Goal: Contribute content: Add original content to the website for others to see

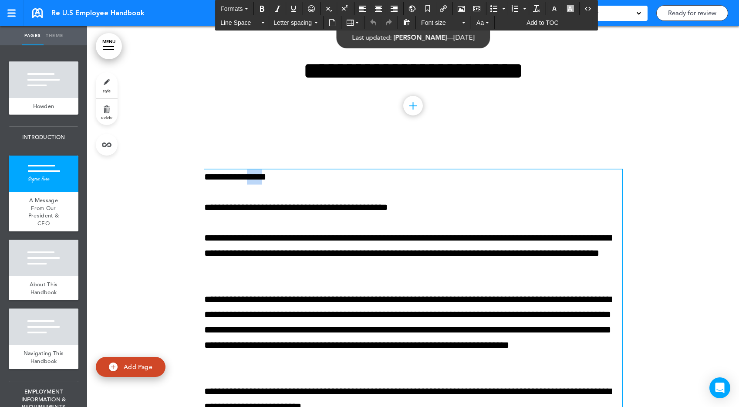
drag, startPoint x: 283, startPoint y: 177, endPoint x: 260, endPoint y: 179, distance: 23.6
click at [260, 179] on p "**********" at bounding box center [413, 176] width 418 height 15
click at [309, 237] on p "**********" at bounding box center [413, 253] width 418 height 46
drag, startPoint x: 336, startPoint y: 176, endPoint x: 262, endPoint y: 176, distance: 74.4
click at [262, 176] on p "**********" at bounding box center [413, 176] width 418 height 15
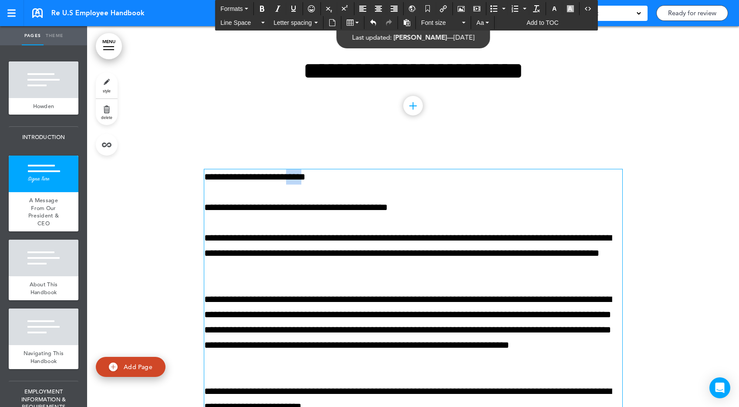
drag, startPoint x: 328, startPoint y: 178, endPoint x: 313, endPoint y: 178, distance: 15.2
click at [313, 178] on p "**********" at bounding box center [413, 176] width 418 height 15
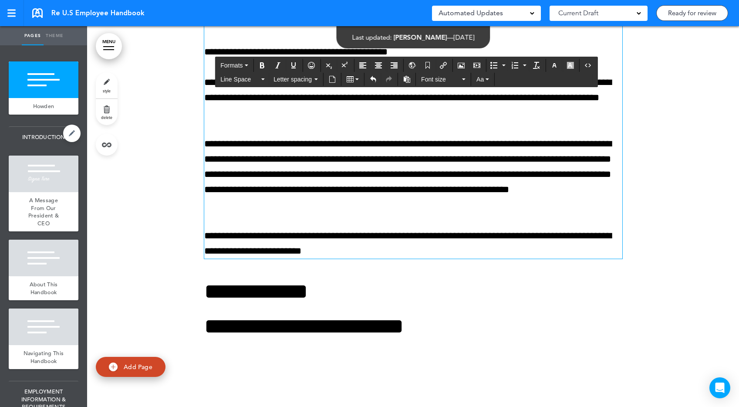
scroll to position [131, 0]
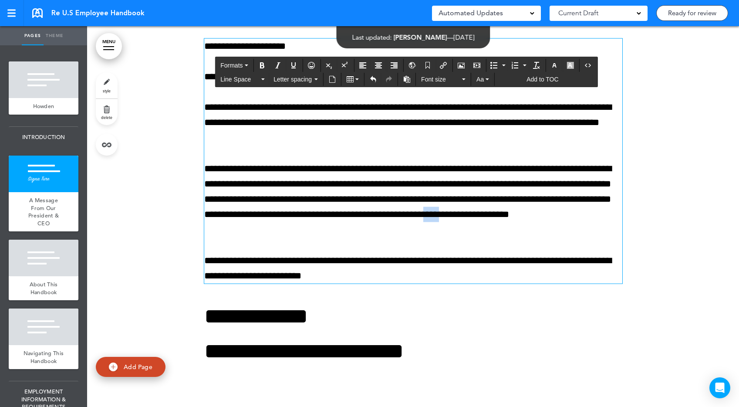
drag, startPoint x: 267, startPoint y: 232, endPoint x: 243, endPoint y: 232, distance: 24.4
click at [243, 232] on p "**********" at bounding box center [413, 199] width 418 height 77
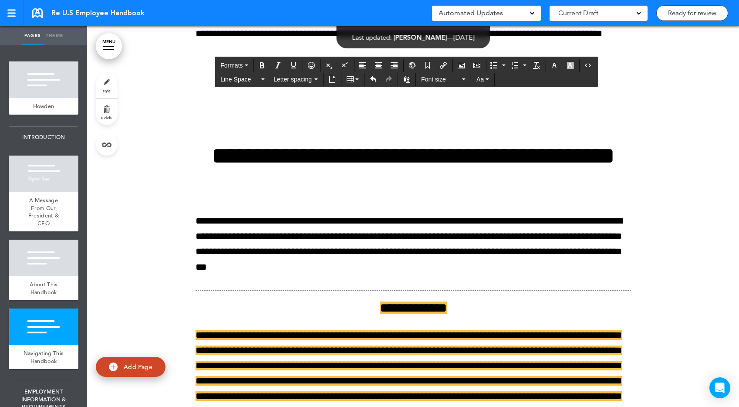
scroll to position [1555, 0]
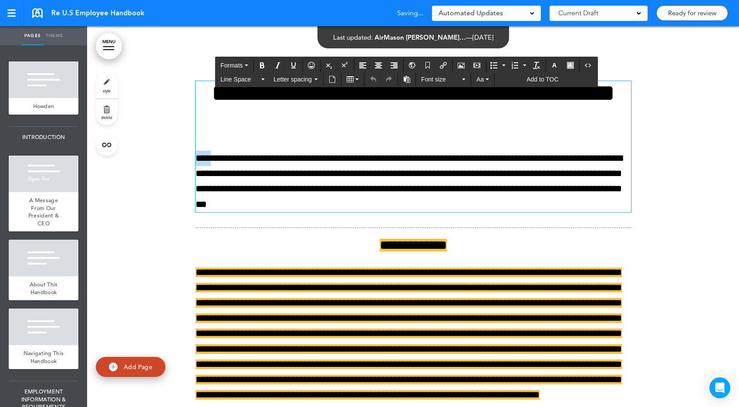
drag, startPoint x: 221, startPoint y: 222, endPoint x: 175, endPoint y: 222, distance: 45.7
click at [175, 222] on div "**********" at bounding box center [413, 403] width 652 height 710
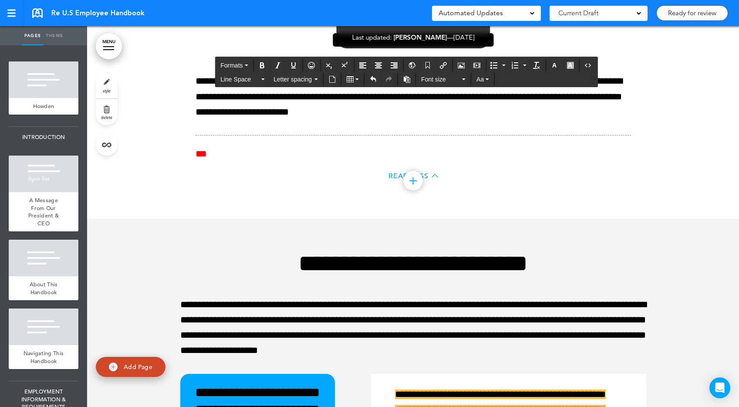
scroll to position [2319, 0]
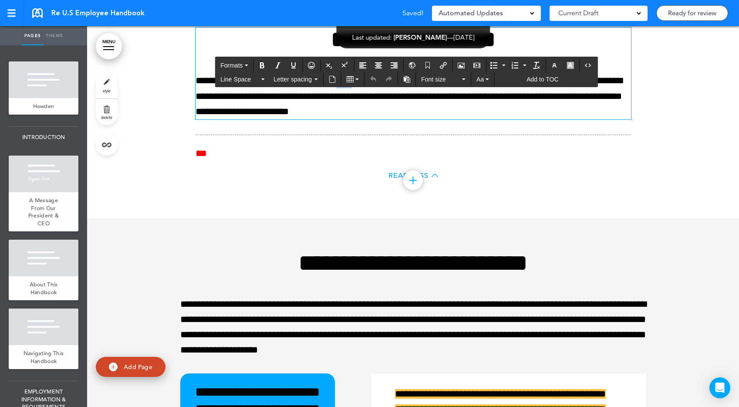
drag, startPoint x: 377, startPoint y: 189, endPoint x: 354, endPoint y: 189, distance: 23.5
click at [354, 119] on p "**********" at bounding box center [412, 96] width 435 height 46
drag, startPoint x: 402, startPoint y: 190, endPoint x: 355, endPoint y: 189, distance: 47.0
click at [355, 119] on p "**********" at bounding box center [412, 96] width 435 height 46
copy p "*********"
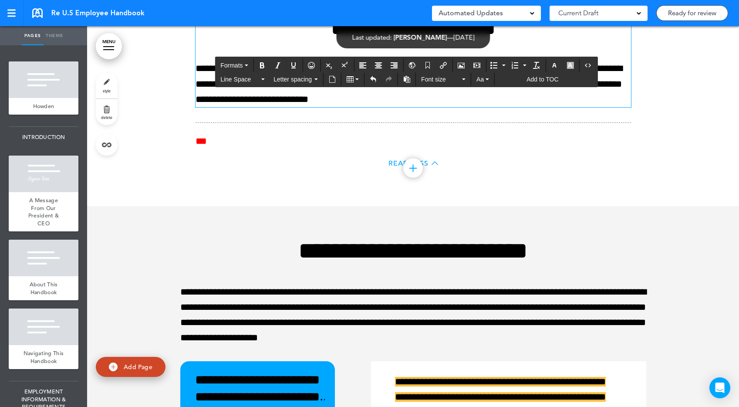
scroll to position [2337, 0]
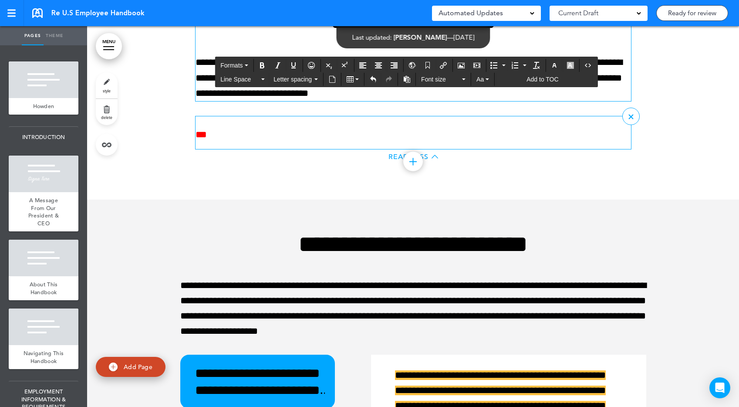
click at [346, 127] on div at bounding box center [412, 121] width 435 height 11
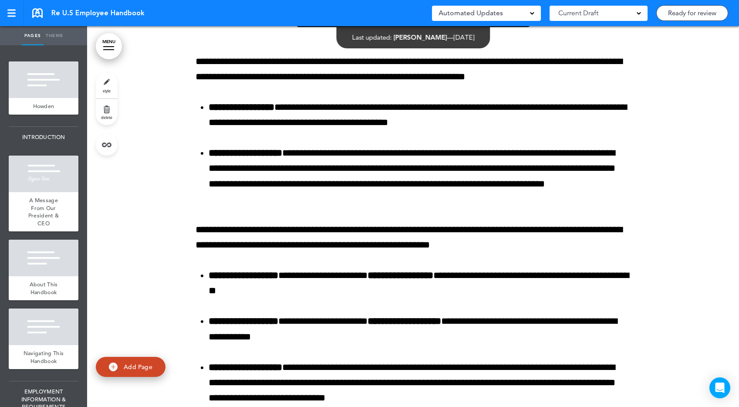
scroll to position [3055, 0]
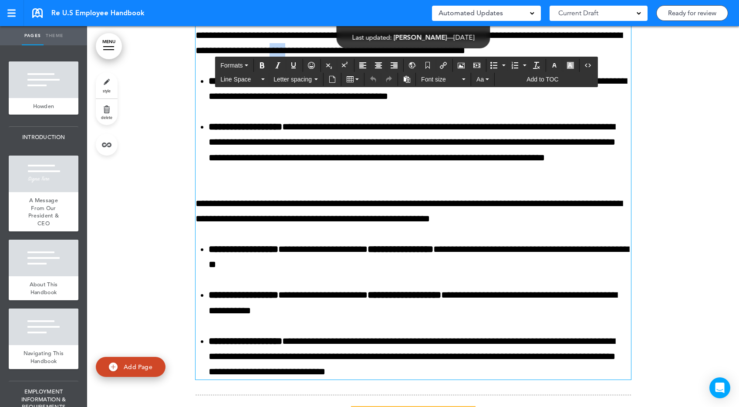
drag, startPoint x: 362, startPoint y: 175, endPoint x: 338, endPoint y: 173, distance: 24.0
click at [338, 58] on p "**********" at bounding box center [412, 43] width 435 height 30
paste div
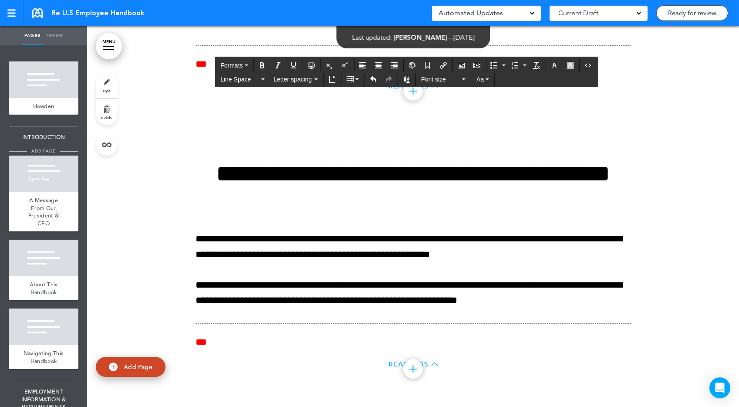
scroll to position [3922, 0]
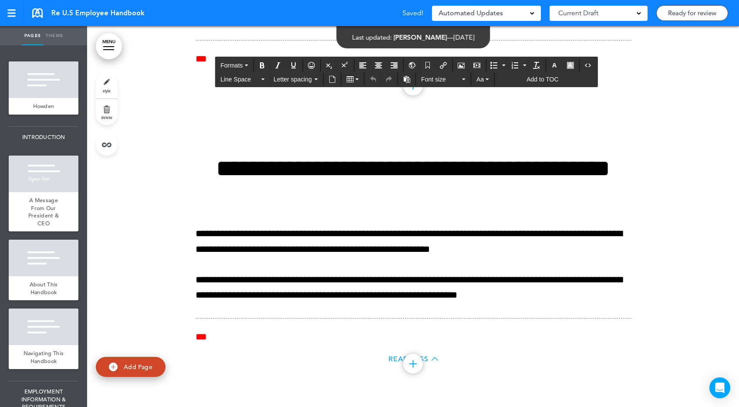
drag, startPoint x: 491, startPoint y: 169, endPoint x: 470, endPoint y: 169, distance: 20.9
click at [470, 25] on p "**********" at bounding box center [412, 2] width 435 height 46
paste div
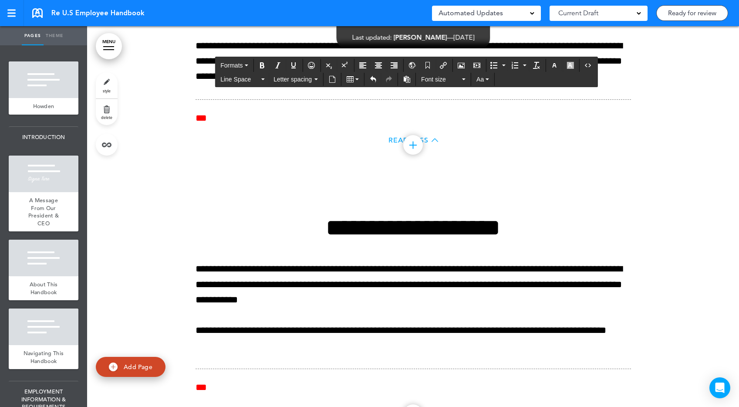
scroll to position [4366, 0]
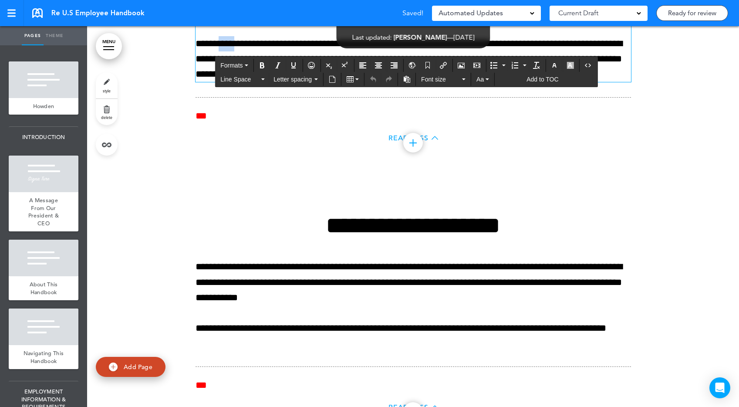
drag, startPoint x: 247, startPoint y: 211, endPoint x: 223, endPoint y: 211, distance: 23.9
click at [223, 82] on p "**********" at bounding box center [412, 59] width 435 height 46
paste div
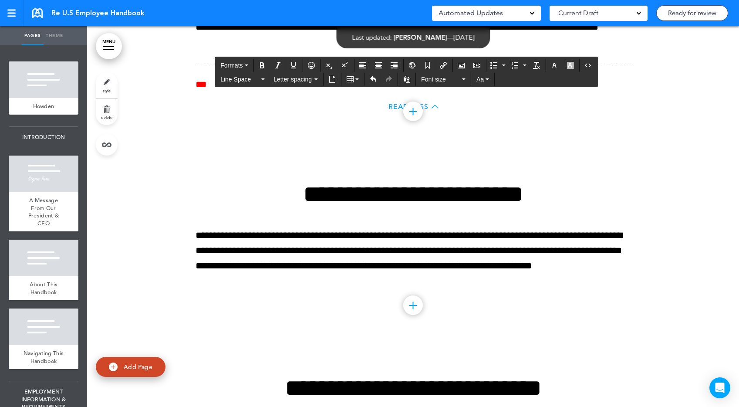
scroll to position [4918, 0]
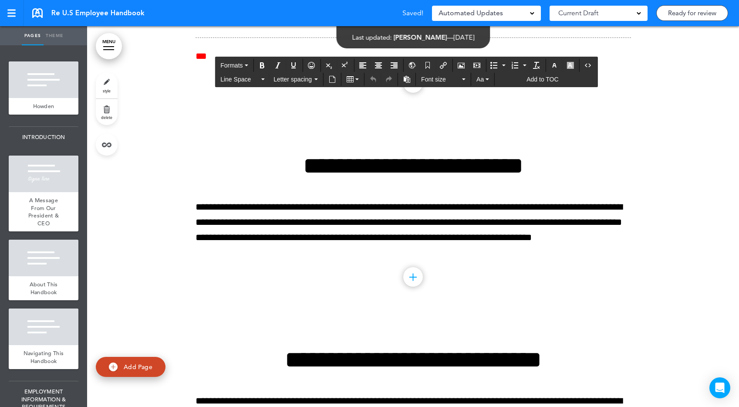
drag, startPoint x: 232, startPoint y: 150, endPoint x: 210, endPoint y: 150, distance: 22.2
paste div
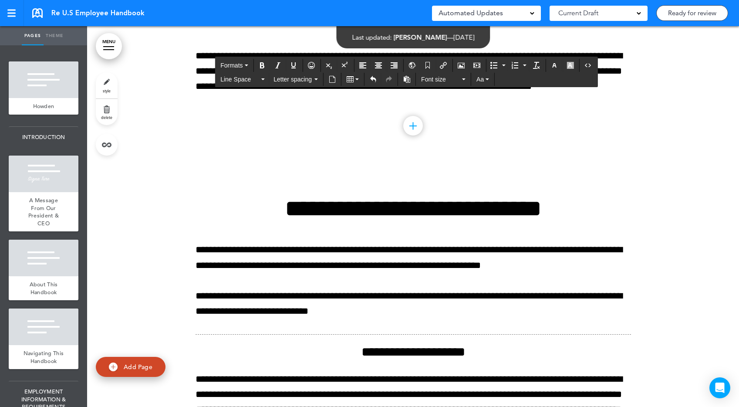
scroll to position [5127, 0]
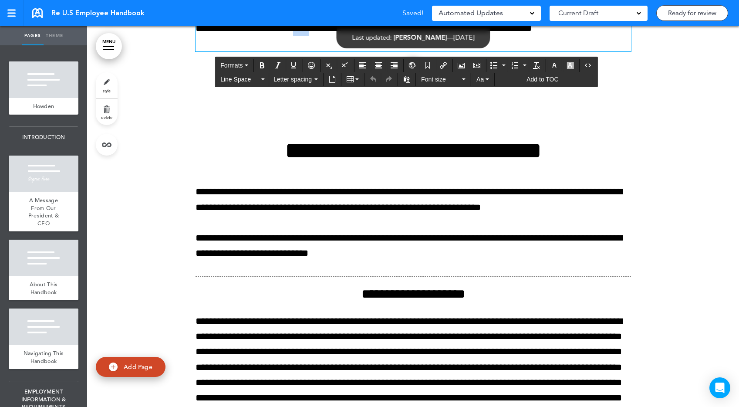
drag, startPoint x: 452, startPoint y: 195, endPoint x: 426, endPoint y: 195, distance: 25.7
click at [426, 52] on p "**********" at bounding box center [412, 20] width 435 height 61
paste div
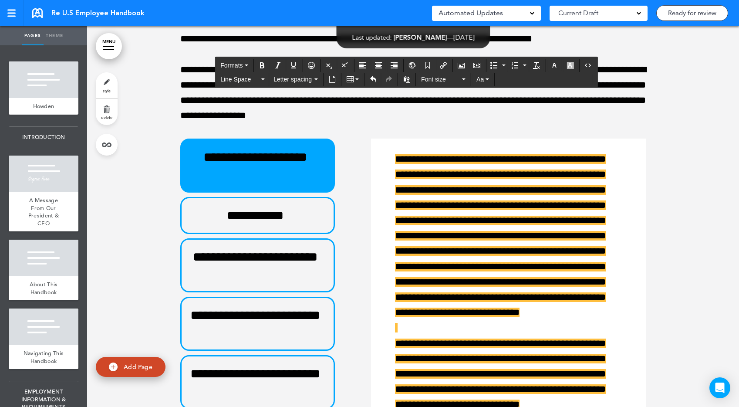
scroll to position [5907, 0]
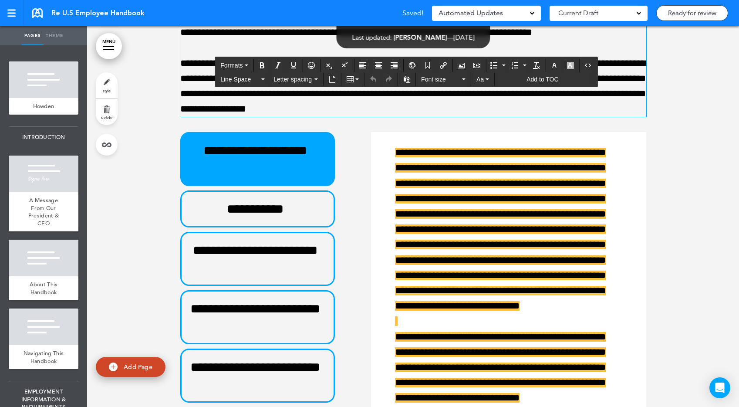
drag, startPoint x: 265, startPoint y: 185, endPoint x: 241, endPoint y: 185, distance: 24.4
click at [241, 40] on p "**********" at bounding box center [413, 25] width 466 height 30
paste div
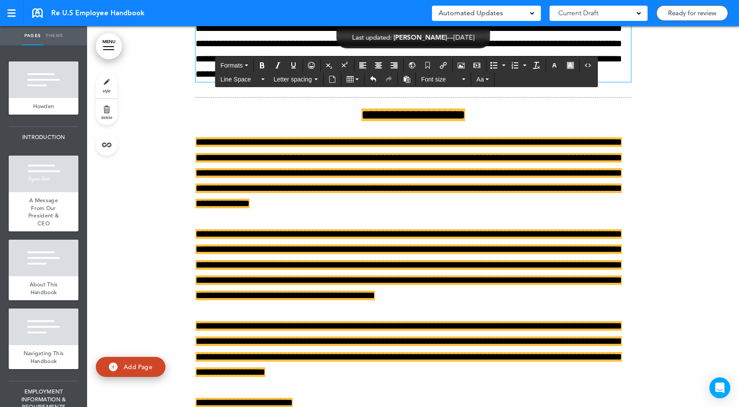
scroll to position [6559, 0]
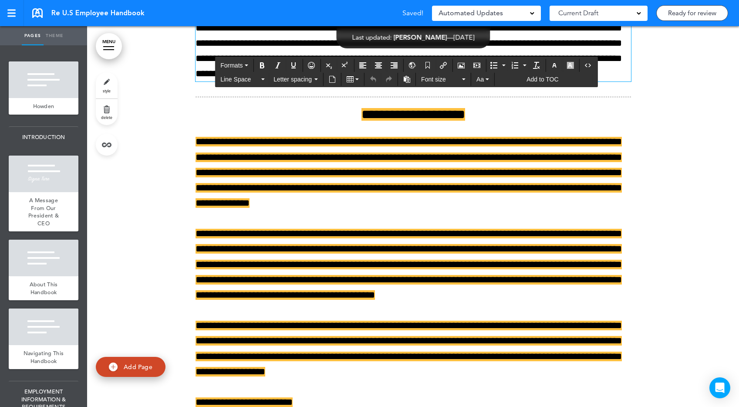
drag, startPoint x: 622, startPoint y: 178, endPoint x: 598, endPoint y: 178, distance: 23.9
click at [598, 81] on p "**********" at bounding box center [412, 43] width 435 height 77
paste div
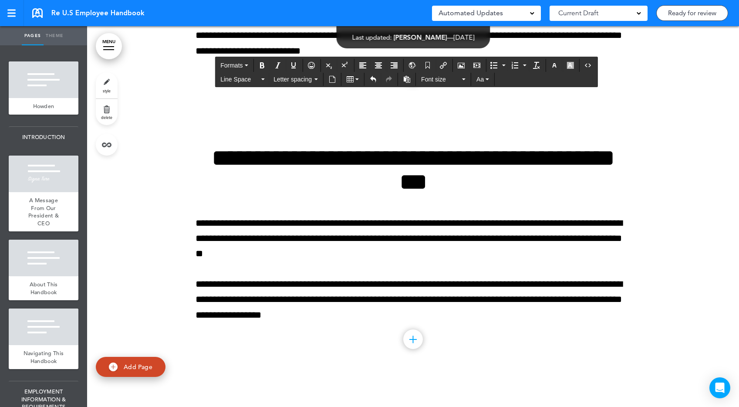
scroll to position [7603, 0]
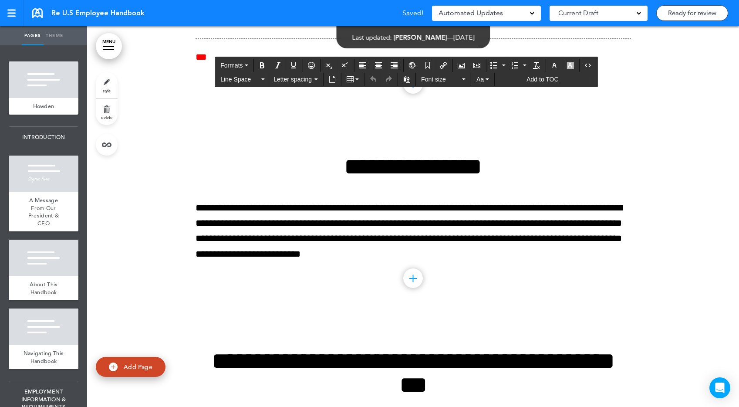
drag, startPoint x: 262, startPoint y: 197, endPoint x: 242, endPoint y: 197, distance: 20.5
click at [242, 23] on p "**********" at bounding box center [412, 0] width 435 height 46
paste div
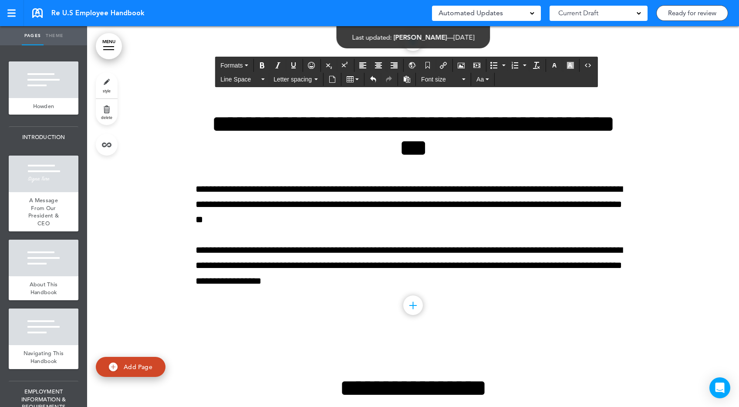
scroll to position [7841, 0]
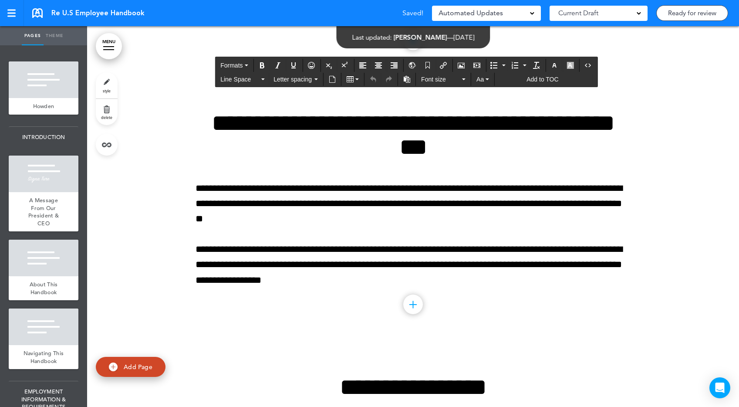
drag, startPoint x: 476, startPoint y: 198, endPoint x: 452, endPoint y: 198, distance: 23.5
paste div
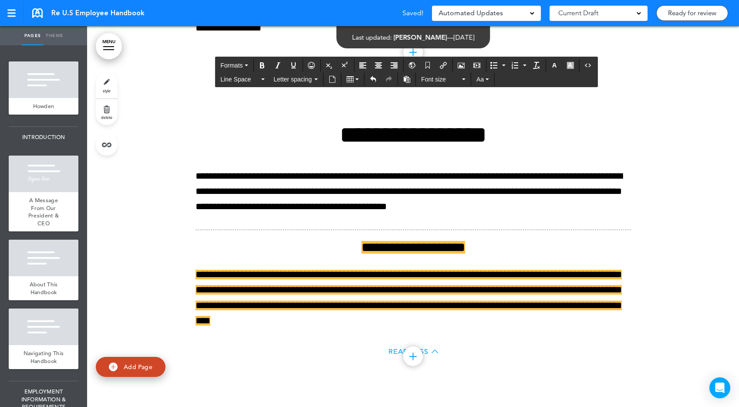
scroll to position [8093, 0]
drag, startPoint x: 221, startPoint y: 183, endPoint x: 186, endPoint y: 183, distance: 35.3
paste div
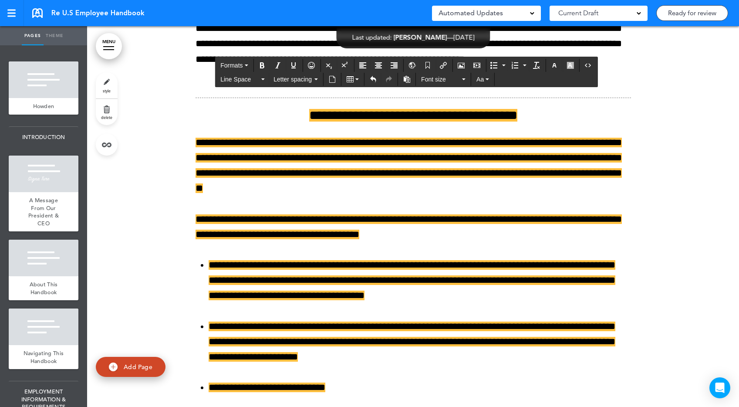
scroll to position [8605, 0]
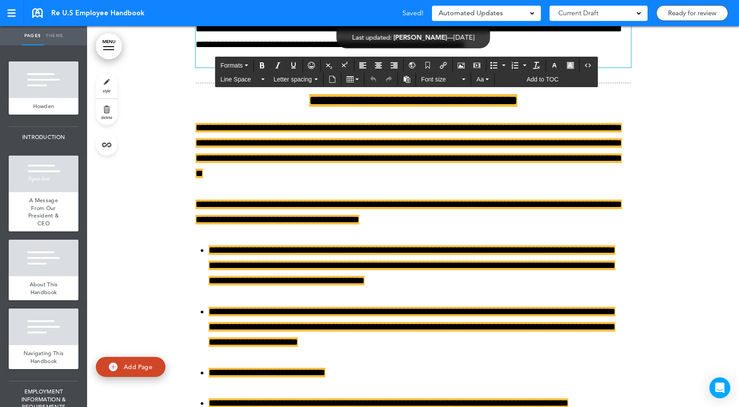
drag, startPoint x: 487, startPoint y: 182, endPoint x: 464, endPoint y: 179, distance: 23.7
click at [464, 67] on p "**********" at bounding box center [412, 29] width 435 height 77
paste div
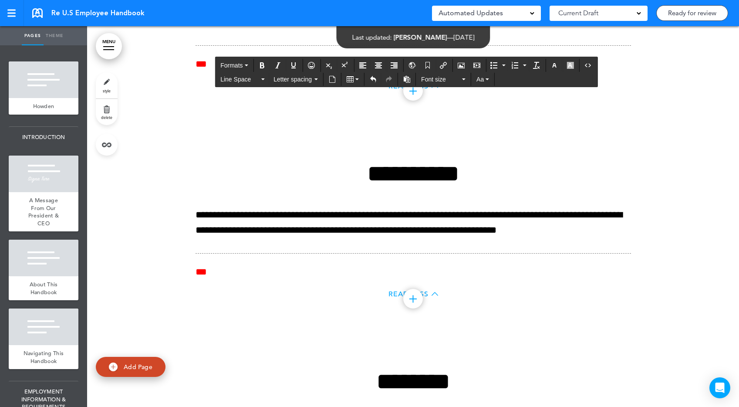
scroll to position [9668, 0]
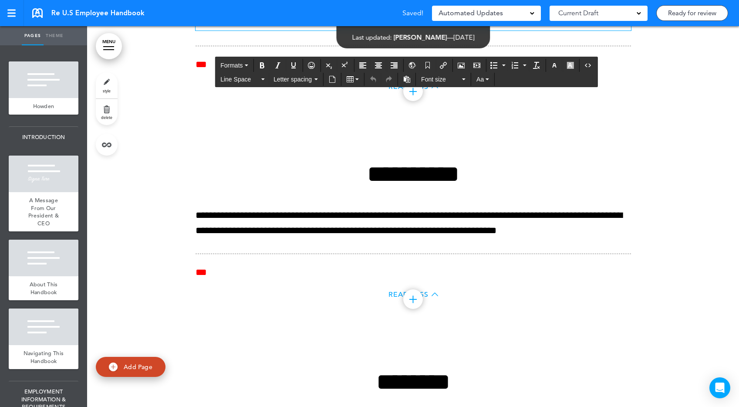
drag, startPoint x: 313, startPoint y: 144, endPoint x: 290, endPoint y: 144, distance: 23.5
paste div
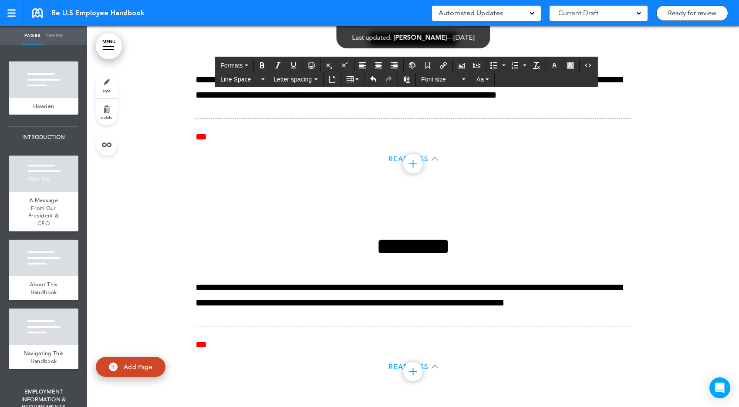
scroll to position [9914, 0]
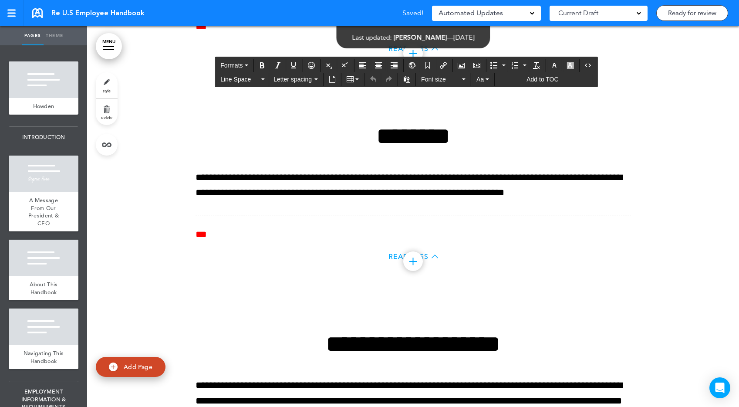
drag, startPoint x: 477, startPoint y: 183, endPoint x: 454, endPoint y: 183, distance: 23.1
paste div
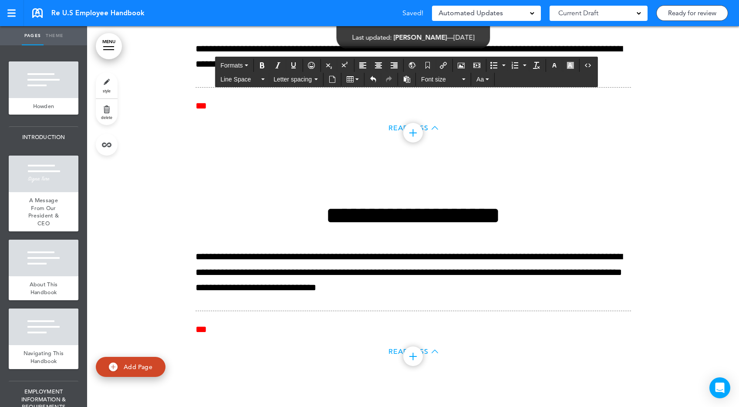
scroll to position [10129, 0]
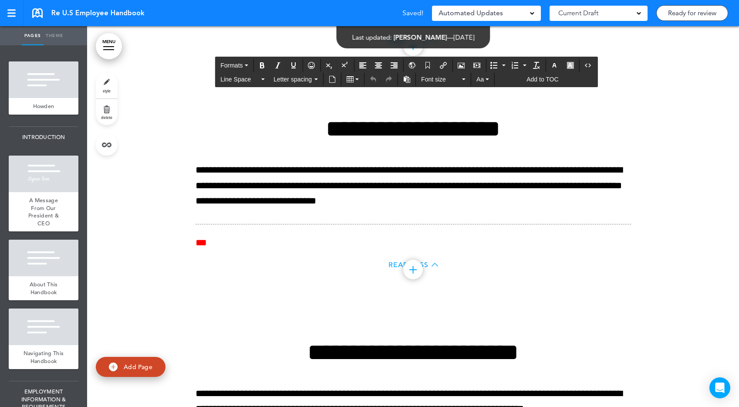
drag, startPoint x: 350, startPoint y: 176, endPoint x: 326, endPoint y: 177, distance: 23.5
paste div
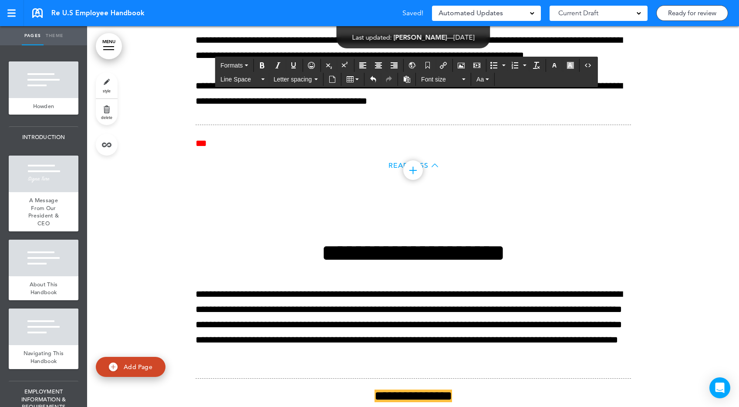
scroll to position [10523, 0]
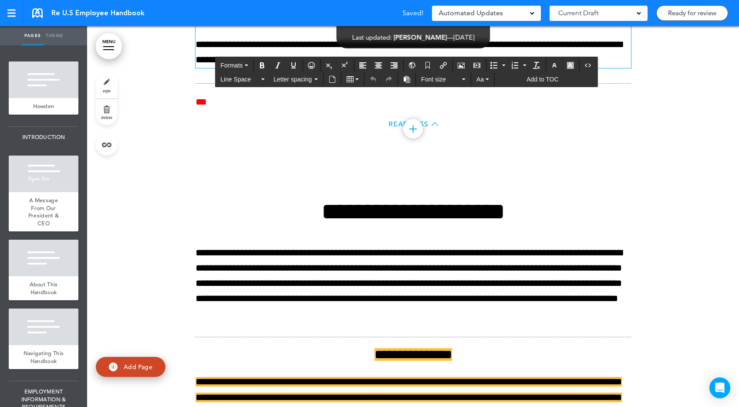
drag, startPoint x: 458, startPoint y: 197, endPoint x: 435, endPoint y: 197, distance: 22.6
click at [435, 22] on p "**********" at bounding box center [412, 6] width 435 height 30
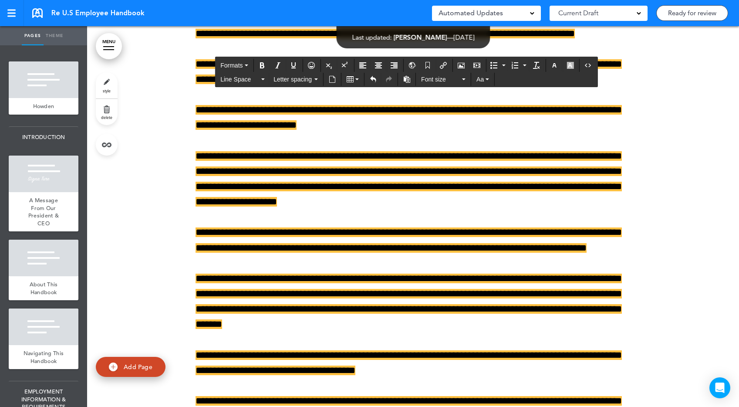
scroll to position [12638, 0]
drag, startPoint x: 297, startPoint y: 196, endPoint x: 272, endPoint y: 195, distance: 24.4
paste div
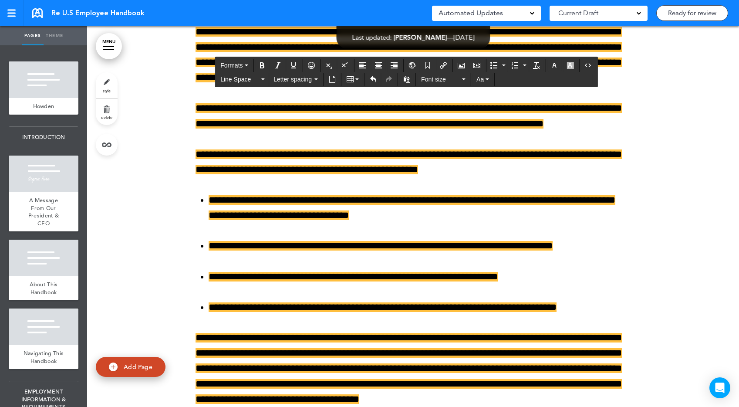
scroll to position [13619, 0]
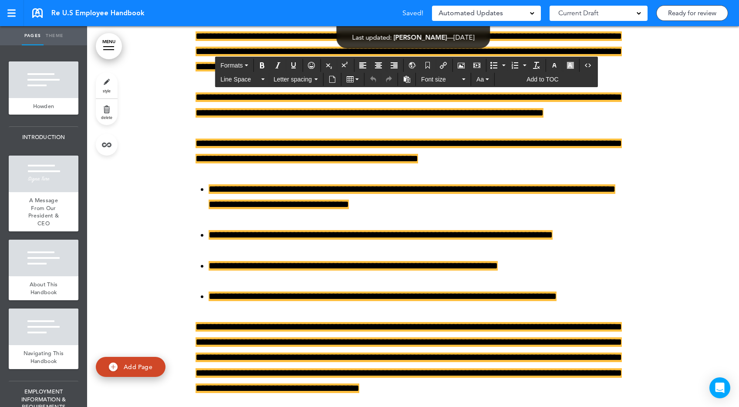
drag, startPoint x: 232, startPoint y: 174, endPoint x: 209, endPoint y: 173, distance: 23.5
paste div
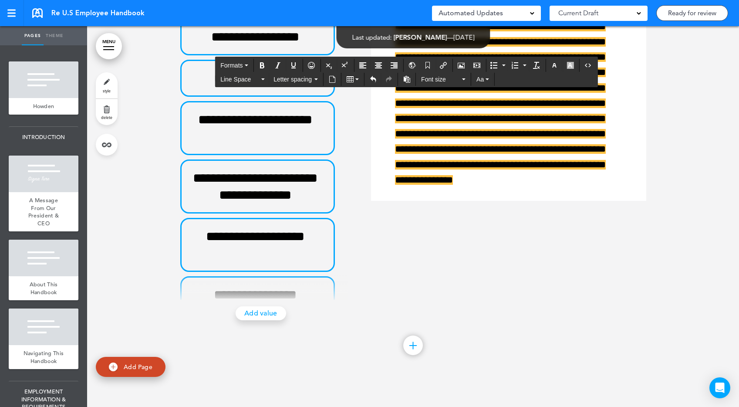
scroll to position [15230, 0]
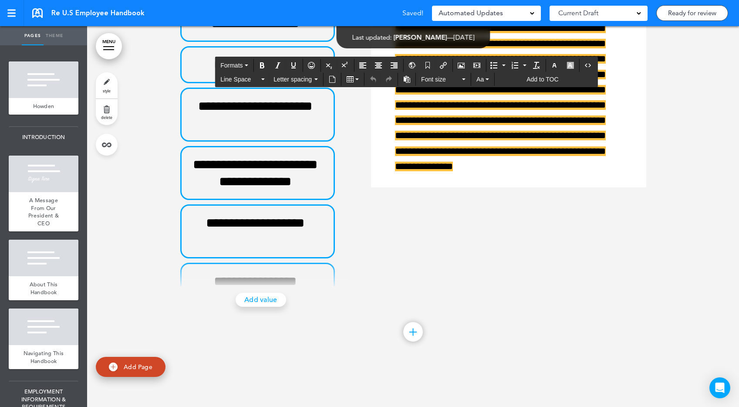
drag, startPoint x: 316, startPoint y: 199, endPoint x: 294, endPoint y: 199, distance: 21.8
paste div
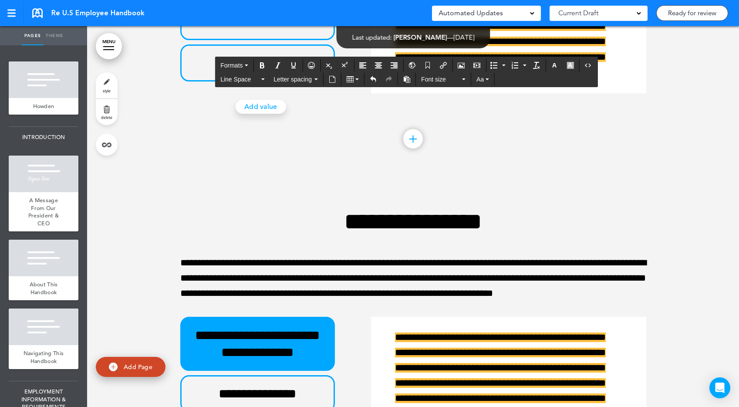
scroll to position [15948, 0]
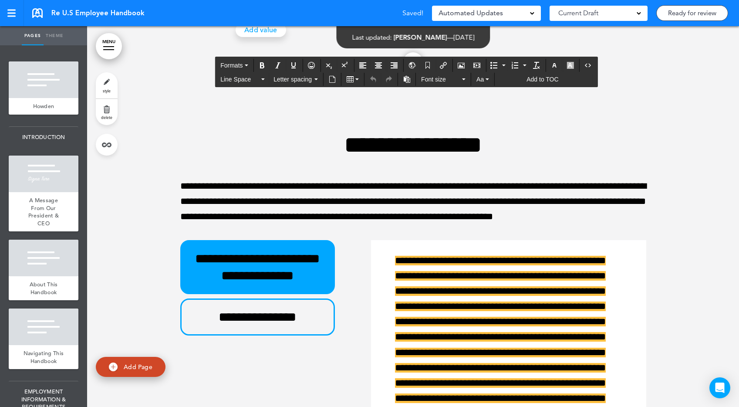
drag, startPoint x: 482, startPoint y: 213, endPoint x: 475, endPoint y: 213, distance: 7.0
paste div
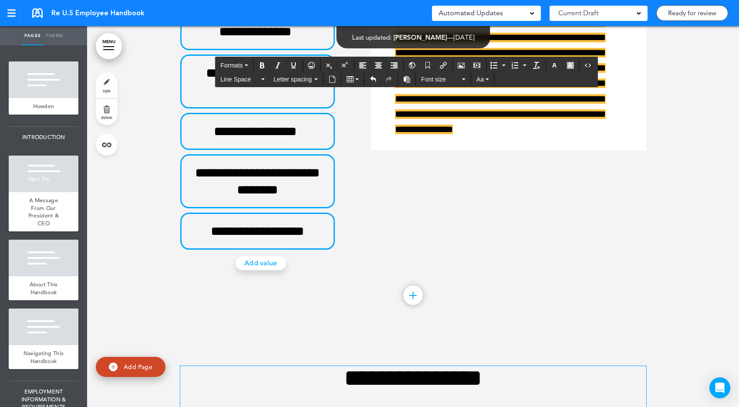
scroll to position [15286, 0]
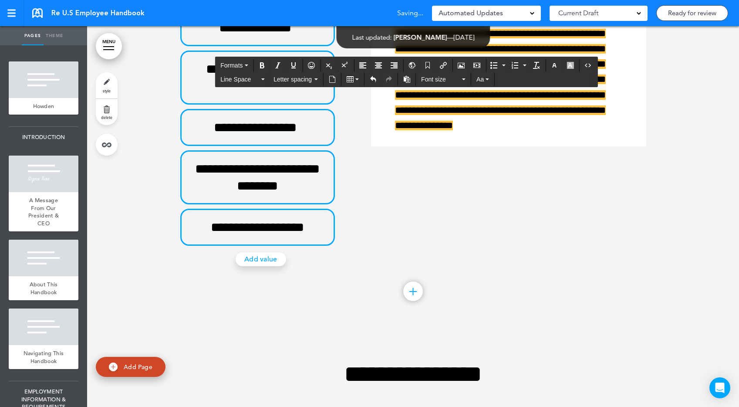
drag, startPoint x: 204, startPoint y: 265, endPoint x: 173, endPoint y: 265, distance: 30.9
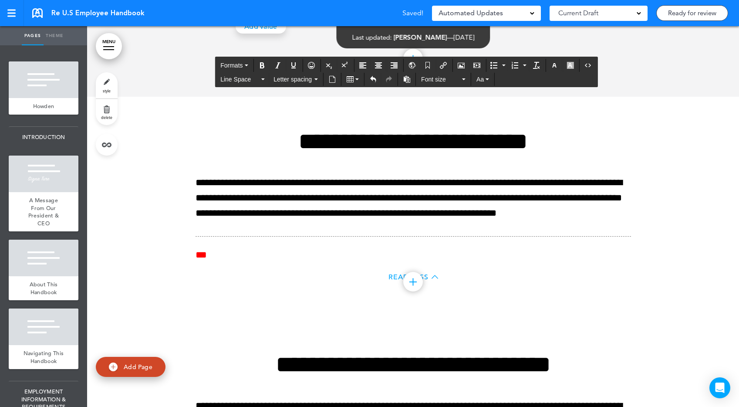
scroll to position [16373, 0]
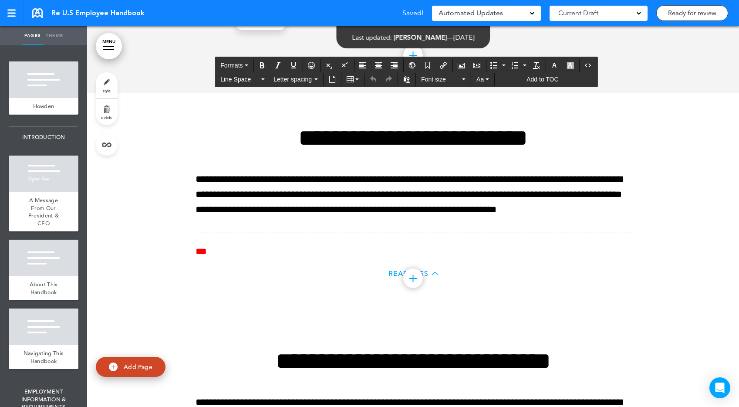
drag, startPoint x: 634, startPoint y: 193, endPoint x: 612, endPoint y: 192, distance: 22.2
drag, startPoint x: 608, startPoint y: 190, endPoint x: 632, endPoint y: 191, distance: 23.1
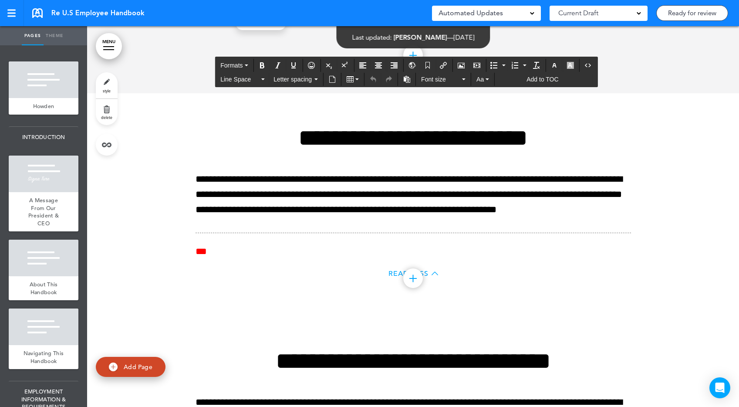
paste div
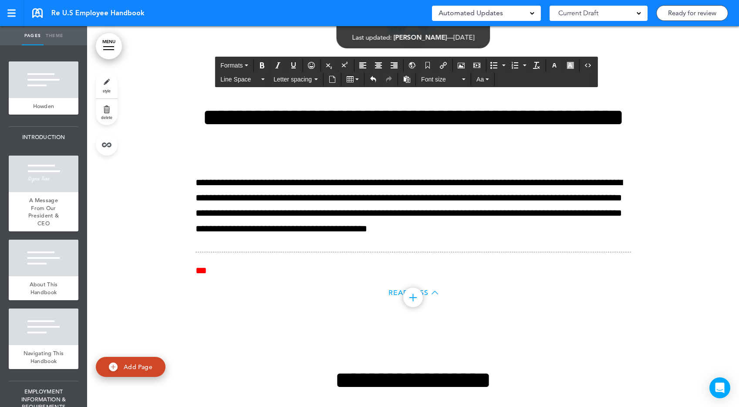
scroll to position [17666, 0]
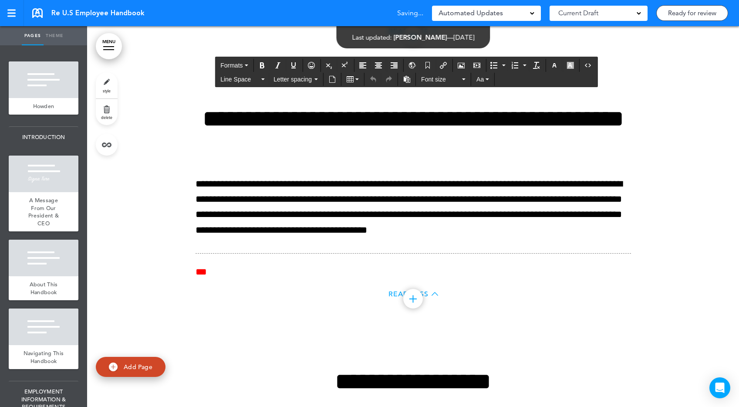
drag, startPoint x: 221, startPoint y: 160, endPoint x: 179, endPoint y: 160, distance: 42.2
paste div
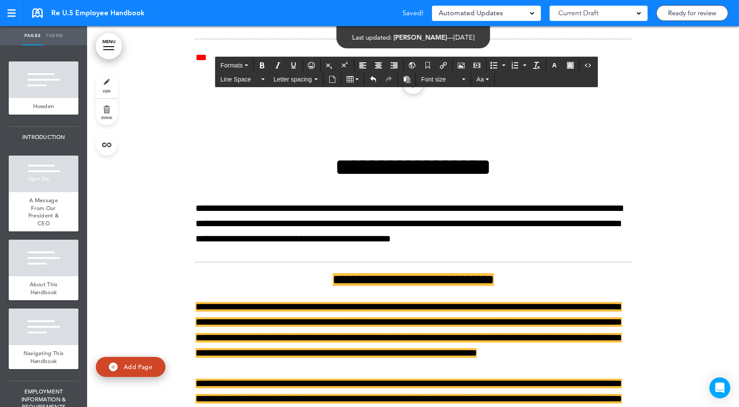
scroll to position [17889, 0]
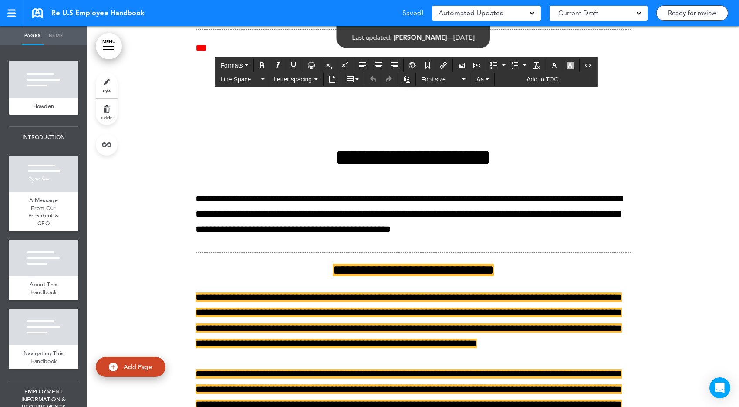
drag, startPoint x: 365, startPoint y: 188, endPoint x: 341, endPoint y: 188, distance: 23.9
paste div
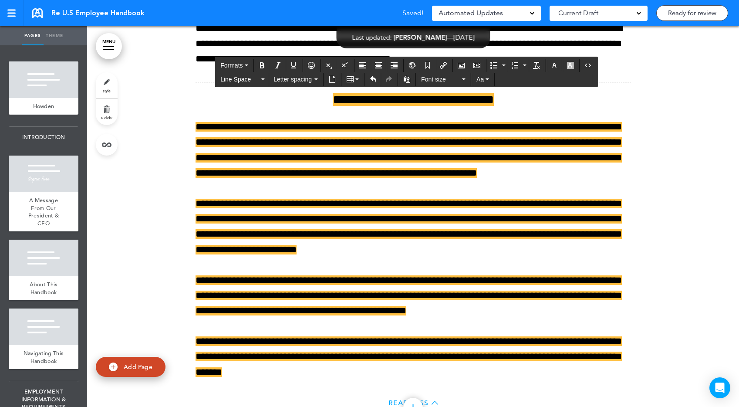
scroll to position [18187, 0]
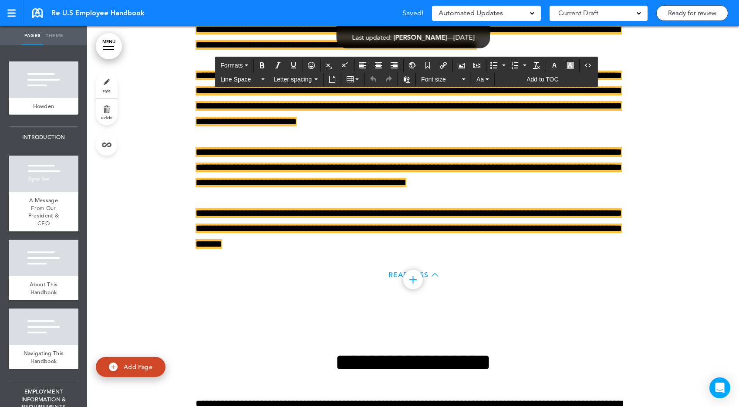
drag, startPoint x: 359, startPoint y: 123, endPoint x: 336, endPoint y: 122, distance: 23.1
paste div
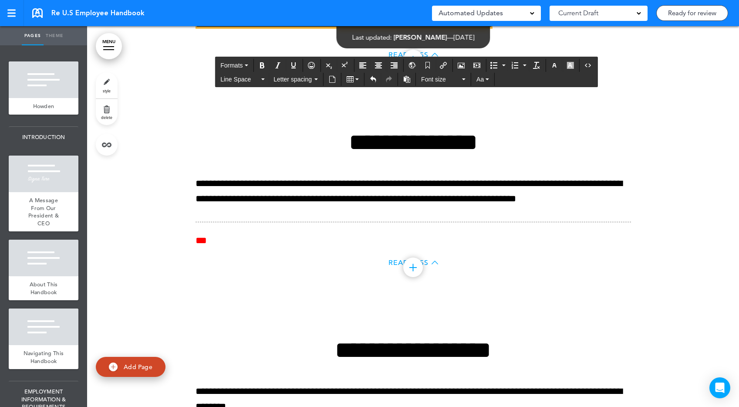
scroll to position [19118, 0]
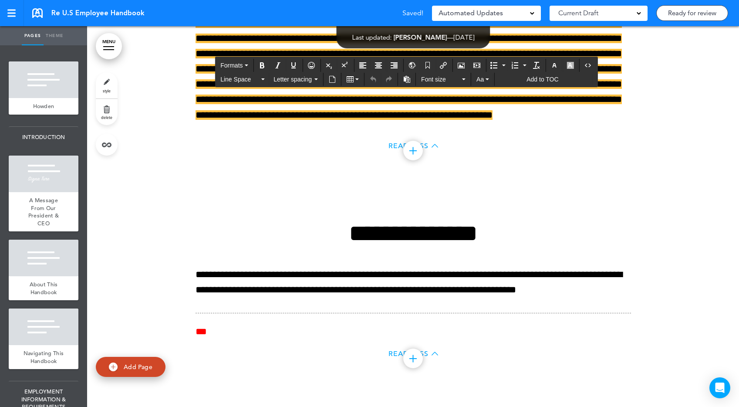
drag, startPoint x: 252, startPoint y: 202, endPoint x: 230, endPoint y: 202, distance: 22.6
paste div
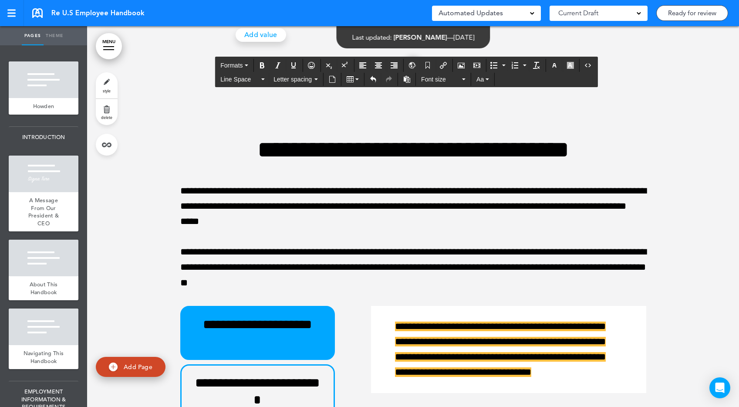
scroll to position [21275, 0]
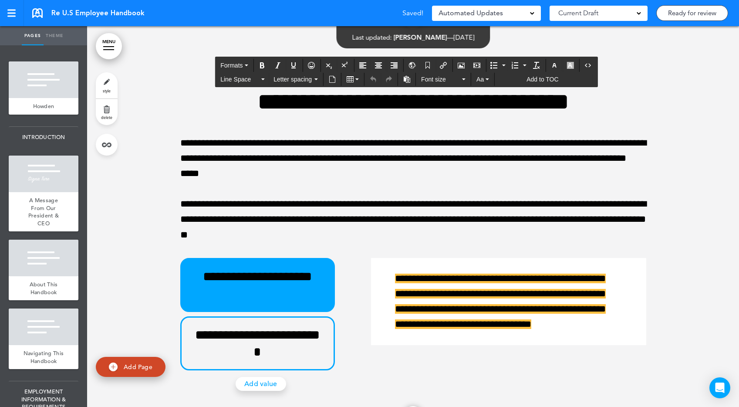
drag, startPoint x: 473, startPoint y: 147, endPoint x: 451, endPoint y: 148, distance: 22.2
paste div
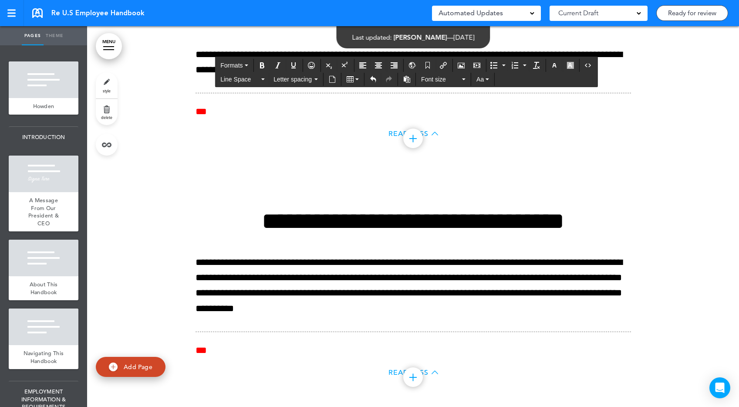
scroll to position [21762, 0]
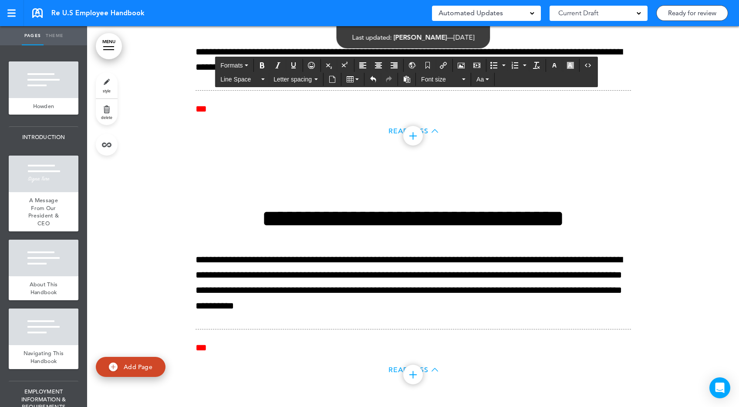
drag, startPoint x: 204, startPoint y: 194, endPoint x: 168, endPoint y: 194, distance: 35.7
paste div
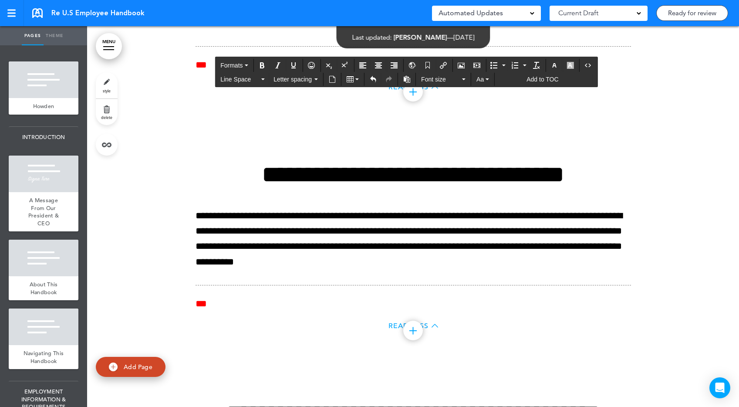
drag, startPoint x: 575, startPoint y: 226, endPoint x: 598, endPoint y: 225, distance: 23.1
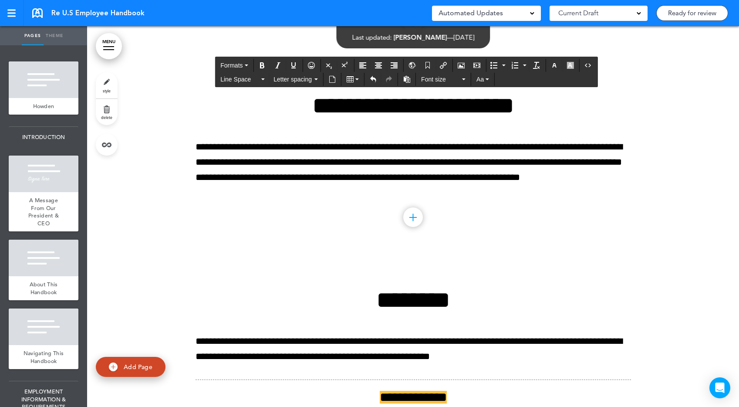
scroll to position [22613, 0]
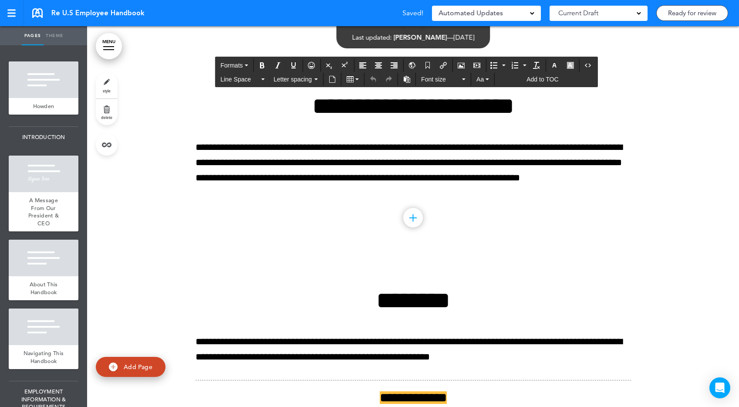
drag, startPoint x: 526, startPoint y: 210, endPoint x: 504, endPoint y: 208, distance: 21.4
paste div
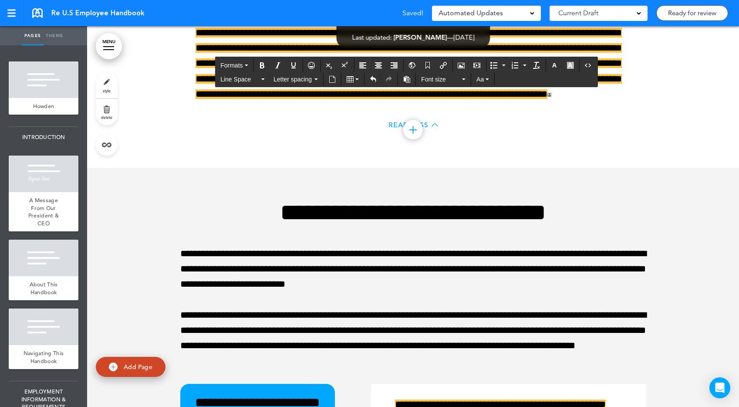
scroll to position [23101, 0]
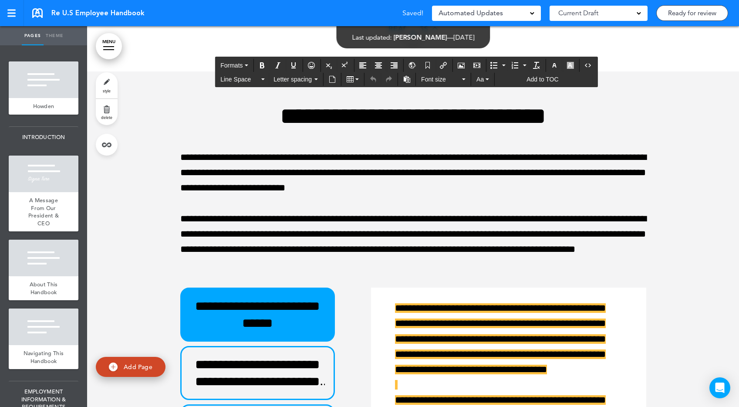
drag, startPoint x: 453, startPoint y: 198, endPoint x: 432, endPoint y: 198, distance: 21.3
paste div
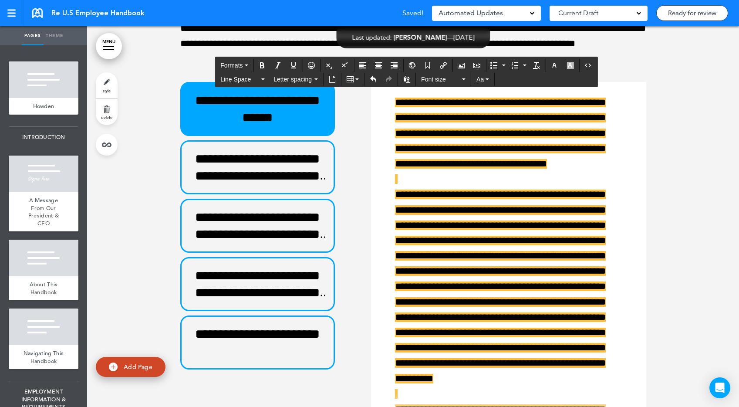
scroll to position [23311, 0]
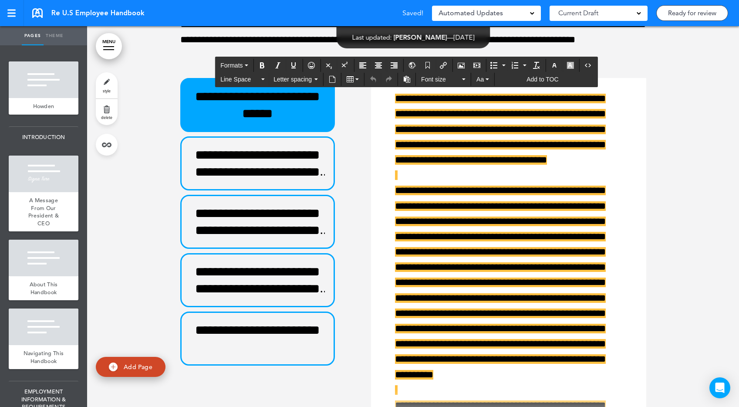
drag, startPoint x: 221, startPoint y: 185, endPoint x: 174, endPoint y: 184, distance: 47.0
paste div
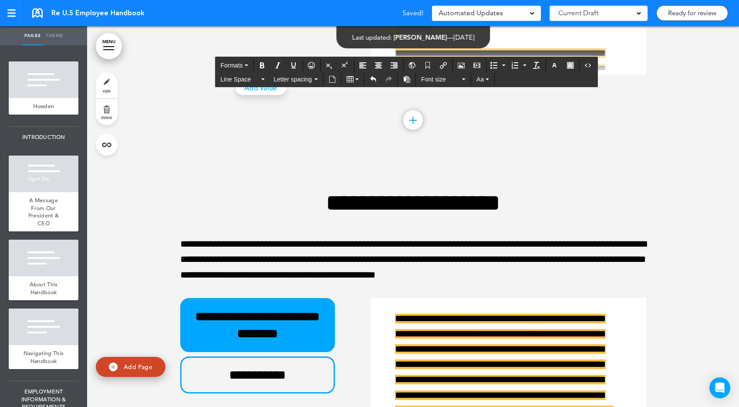
scroll to position [23662, 0]
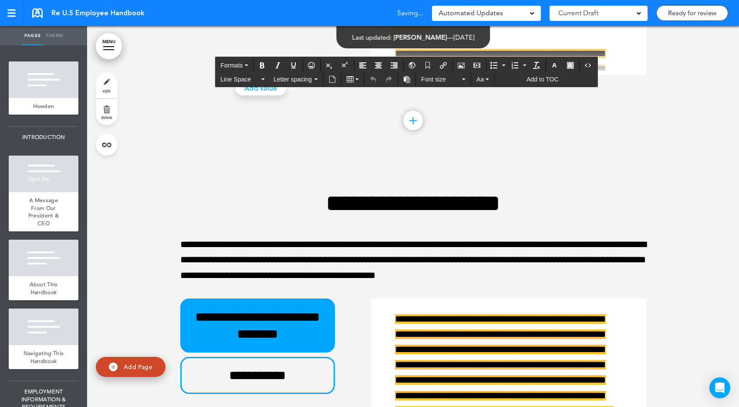
drag, startPoint x: 205, startPoint y: 210, endPoint x: 164, endPoint y: 210, distance: 41.8
paste div
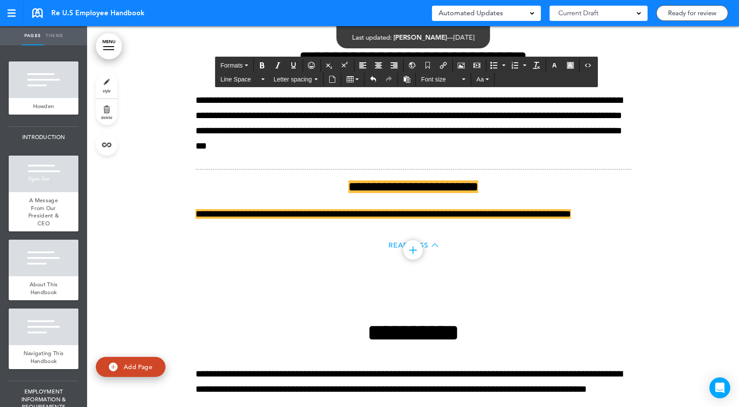
scroll to position [26737, 0]
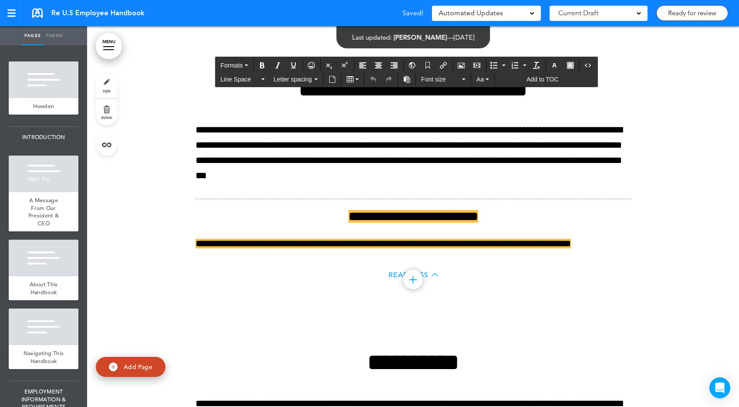
drag, startPoint x: 509, startPoint y: 132, endPoint x: 485, endPoint y: 132, distance: 23.5
paste div
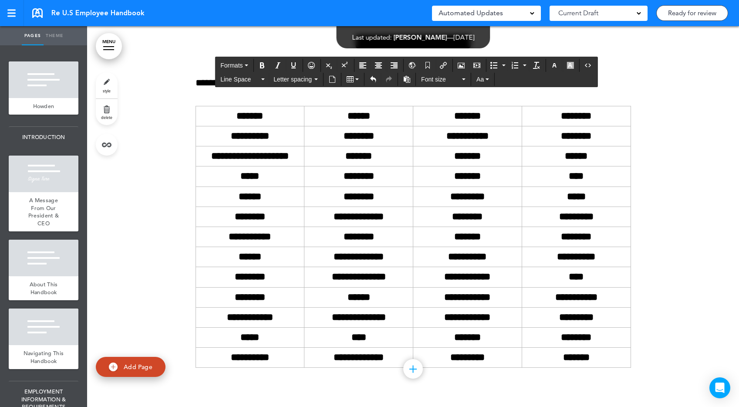
scroll to position [27355, 0]
drag, startPoint x: 568, startPoint y: 160, endPoint x: 546, endPoint y: 158, distance: 22.7
paste div
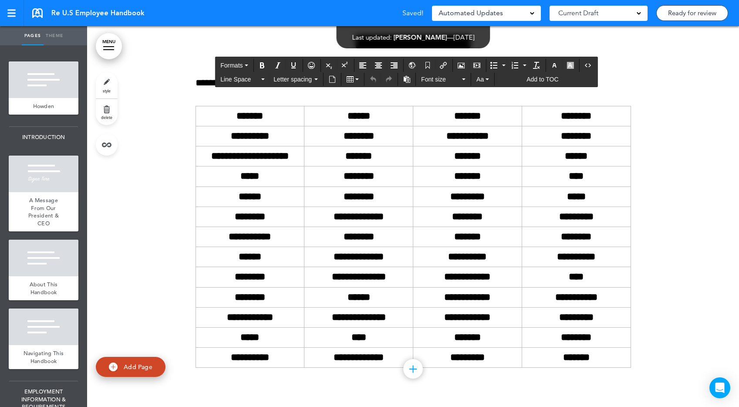
drag, startPoint x: 565, startPoint y: 195, endPoint x: 589, endPoint y: 195, distance: 24.8
paste div
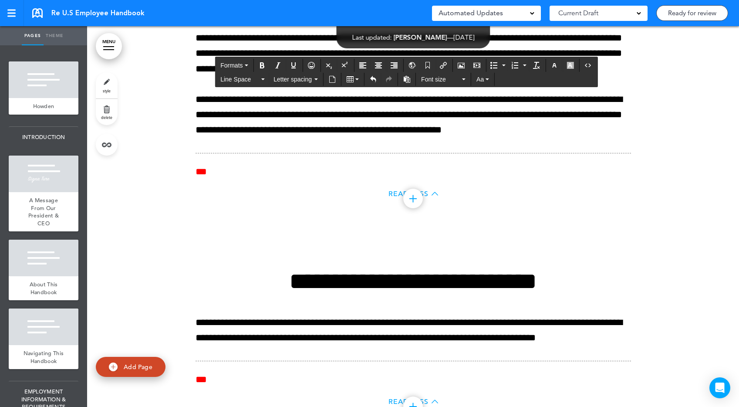
scroll to position [23112, 0]
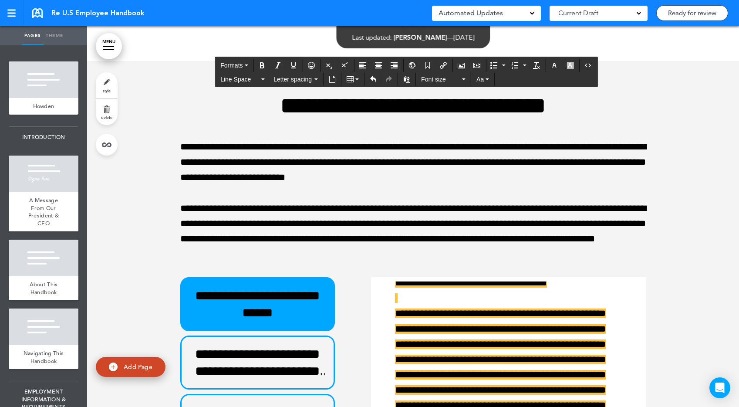
drag, startPoint x: 572, startPoint y: 216, endPoint x: 549, endPoint y: 217, distance: 23.1
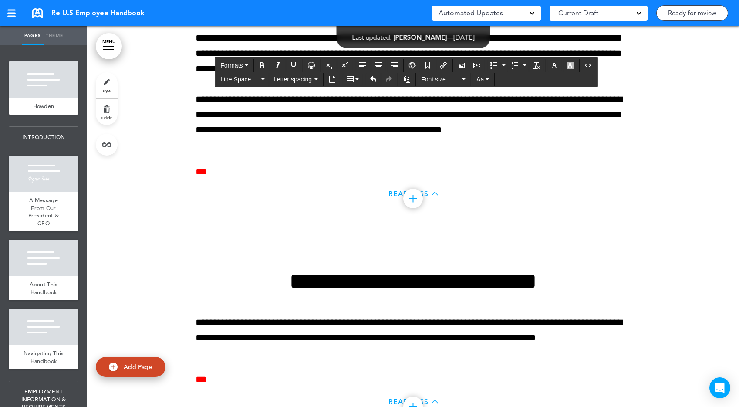
scroll to position [2680, 0]
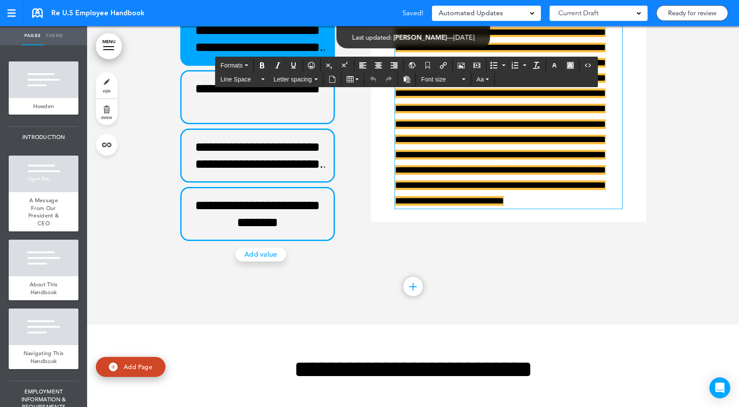
click at [672, 127] on div at bounding box center [413, 90] width 652 height 467
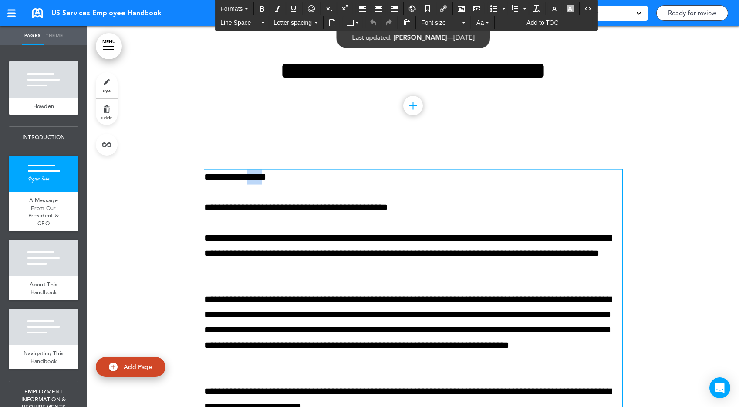
drag, startPoint x: 276, startPoint y: 175, endPoint x: 261, endPoint y: 176, distance: 15.3
click at [261, 176] on p "**********" at bounding box center [413, 176] width 418 height 15
drag, startPoint x: 260, startPoint y: 181, endPoint x: 347, endPoint y: 178, distance: 87.1
click at [347, 178] on p "**********" at bounding box center [413, 176] width 418 height 15
copy p "**********"
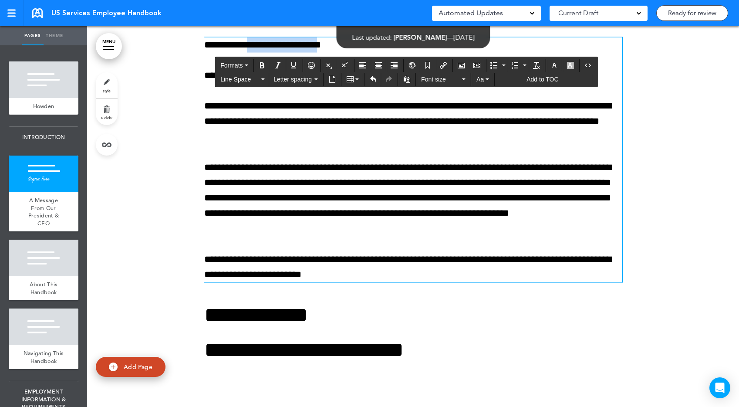
scroll to position [131, 0]
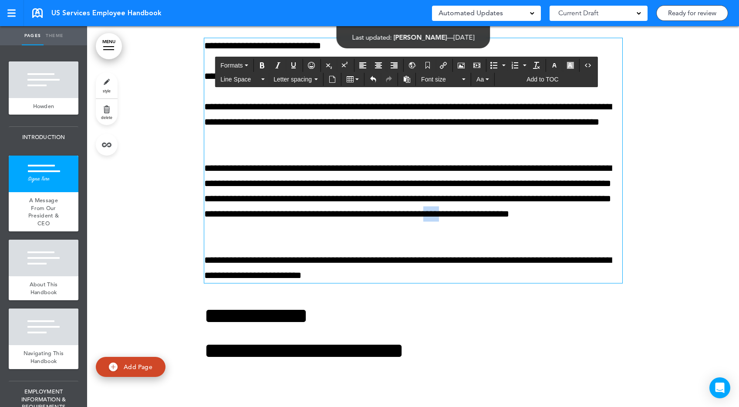
drag, startPoint x: 267, startPoint y: 231, endPoint x: 244, endPoint y: 231, distance: 22.6
click at [244, 231] on p "**********" at bounding box center [413, 198] width 418 height 77
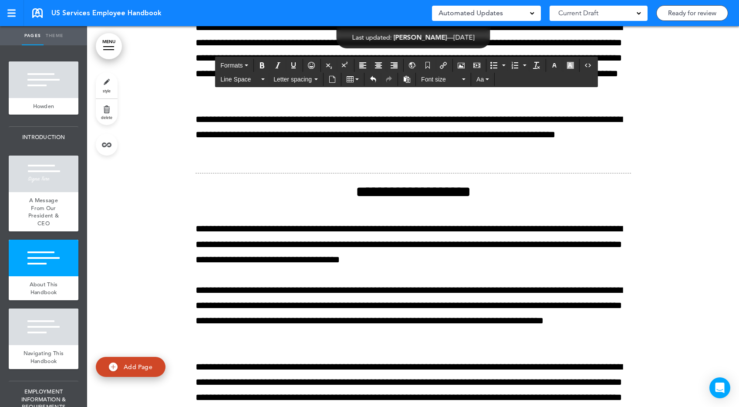
scroll to position [615, 0]
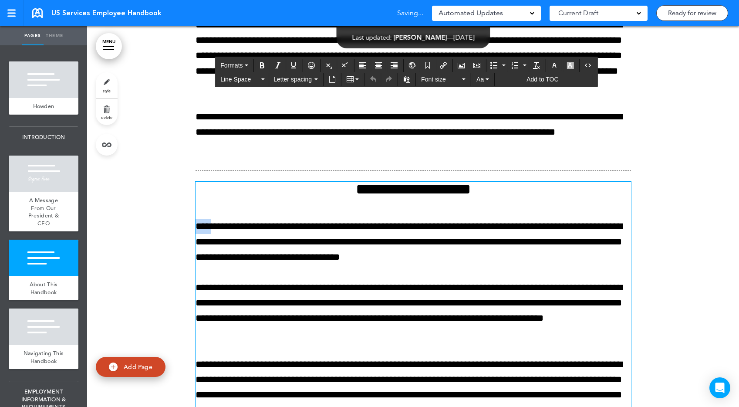
drag, startPoint x: 192, startPoint y: 226, endPoint x: 183, endPoint y: 226, distance: 9.6
paste div
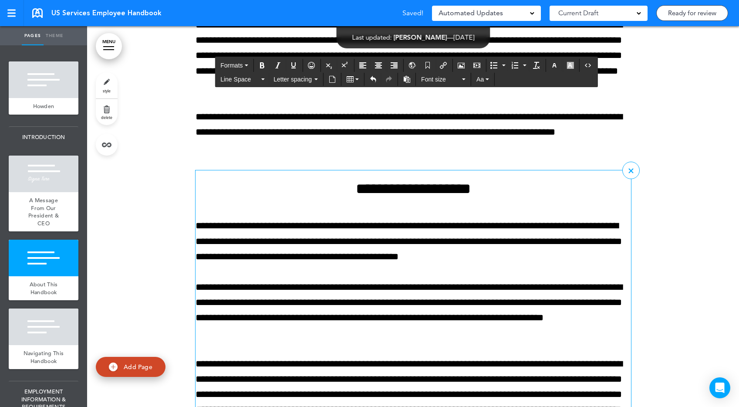
scroll to position [615, 0]
drag, startPoint x: 347, startPoint y: 242, endPoint x: 324, endPoint y: 242, distance: 22.6
click at [324, 242] on p "**********" at bounding box center [412, 241] width 435 height 46
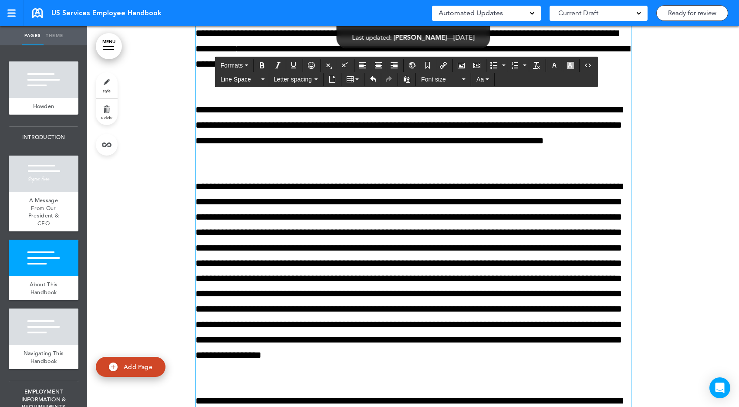
scroll to position [807, 0]
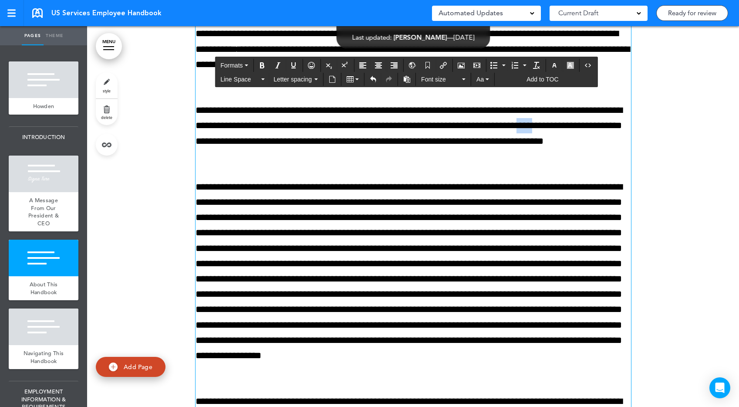
drag, startPoint x: 616, startPoint y: 126, endPoint x: 591, endPoint y: 126, distance: 25.2
click at [591, 126] on p "**********" at bounding box center [412, 133] width 435 height 61
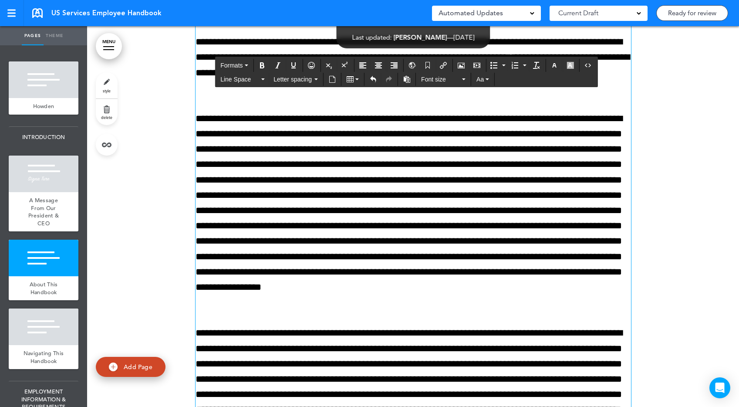
scroll to position [873, 0]
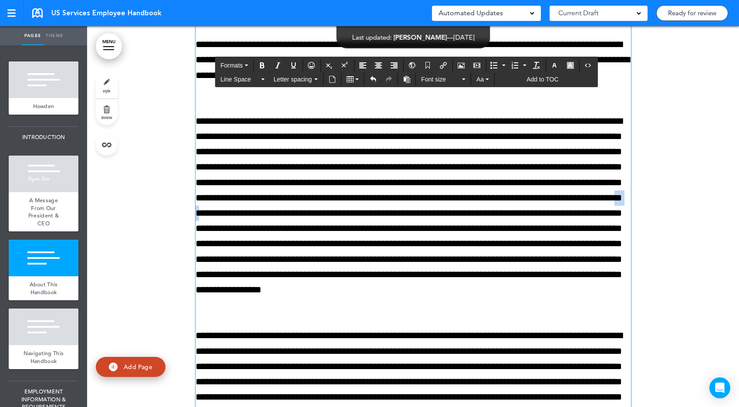
drag, startPoint x: 622, startPoint y: 215, endPoint x: 598, endPoint y: 215, distance: 24.4
click at [598, 215] on p at bounding box center [412, 213] width 435 height 199
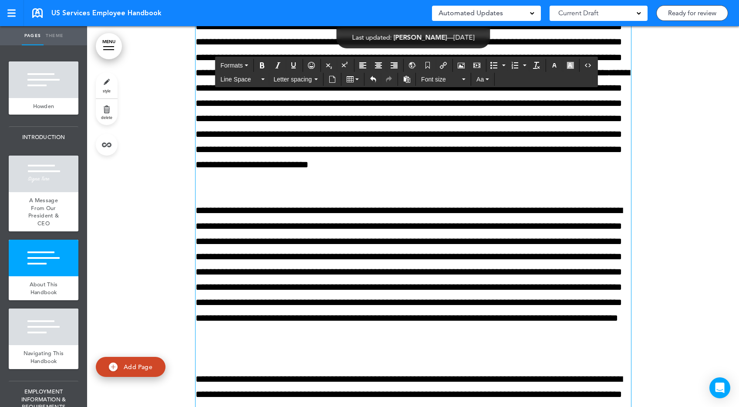
scroll to position [998, 0]
drag, startPoint x: 456, startPoint y: 211, endPoint x: 433, endPoint y: 211, distance: 23.1
click at [433, 211] on p "**********" at bounding box center [412, 279] width 435 height 153
drag, startPoint x: 350, startPoint y: 228, endPoint x: 325, endPoint y: 228, distance: 24.4
click at [325, 228] on p "**********" at bounding box center [412, 279] width 435 height 153
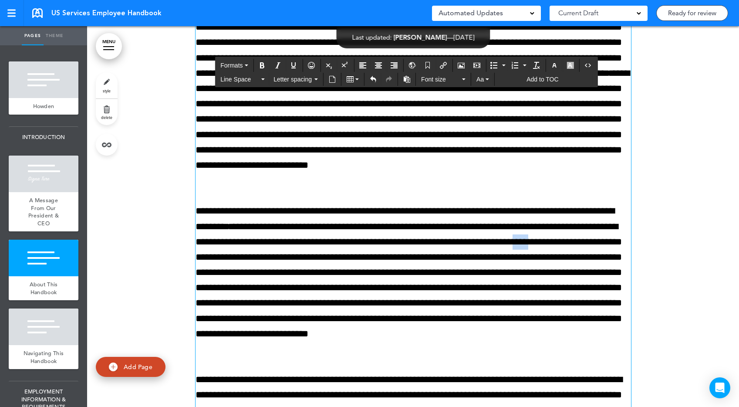
drag, startPoint x: 295, startPoint y: 260, endPoint x: 272, endPoint y: 260, distance: 23.1
click at [272, 260] on p "**********" at bounding box center [412, 279] width 435 height 153
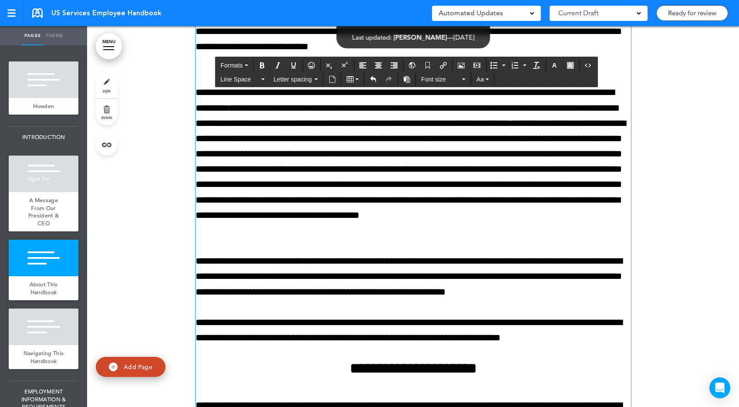
scroll to position [1116, 0]
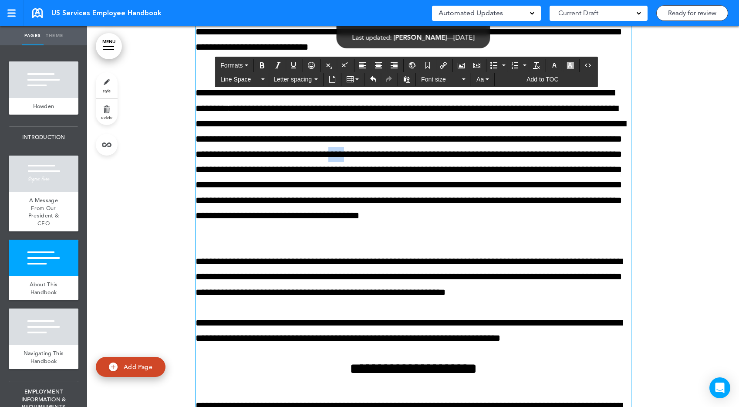
drag, startPoint x: 280, startPoint y: 173, endPoint x: 256, endPoint y: 173, distance: 23.5
click at [256, 173] on p "**********" at bounding box center [412, 161] width 435 height 153
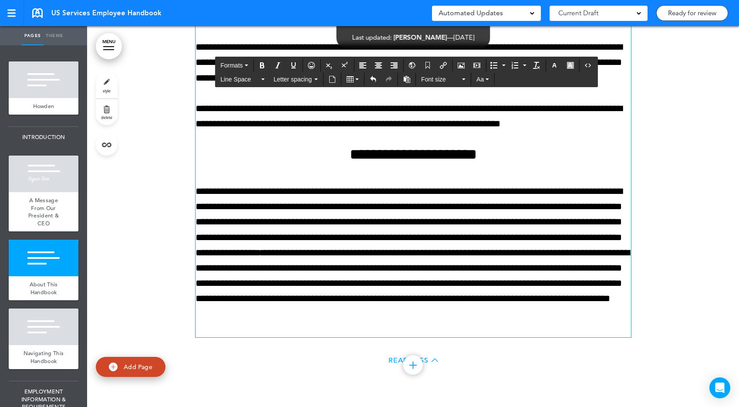
scroll to position [1331, 0]
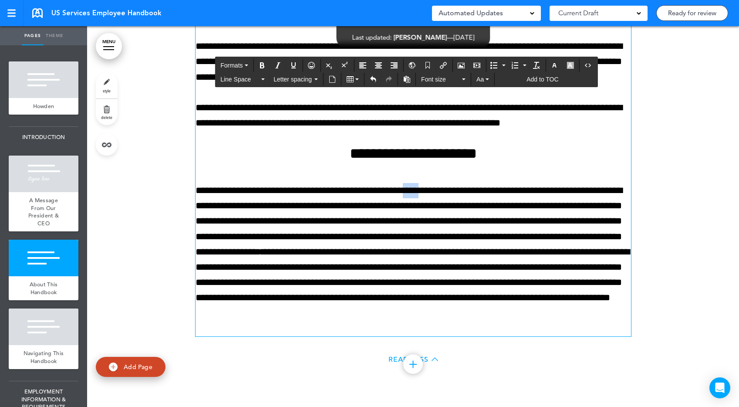
drag, startPoint x: 456, startPoint y: 194, endPoint x: 434, endPoint y: 193, distance: 22.2
click at [434, 193] on p "**********" at bounding box center [412, 259] width 435 height 153
drag, startPoint x: 349, startPoint y: 208, endPoint x: 324, endPoint y: 208, distance: 25.2
click at [324, 208] on p "**********" at bounding box center [412, 259] width 435 height 153
drag, startPoint x: 291, startPoint y: 237, endPoint x: 272, endPoint y: 237, distance: 19.6
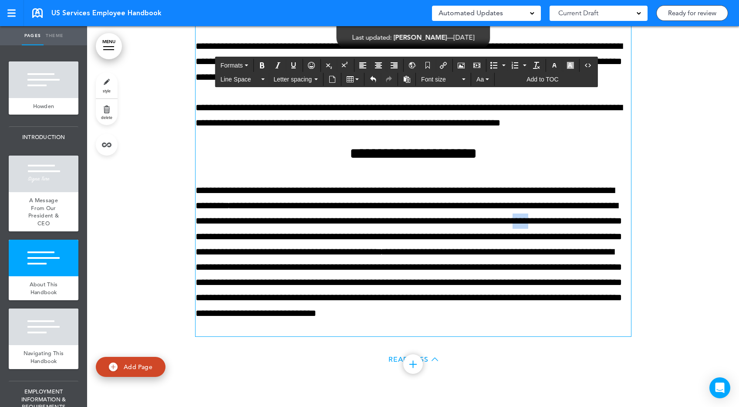
click at [272, 237] on p "**********" at bounding box center [412, 259] width 435 height 153
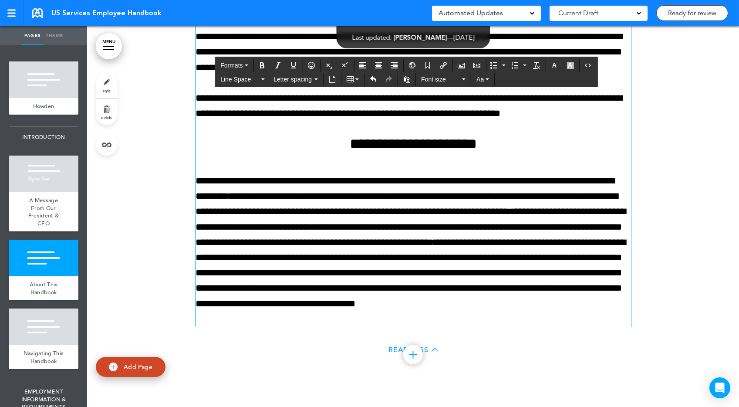
scroll to position [1347, 0]
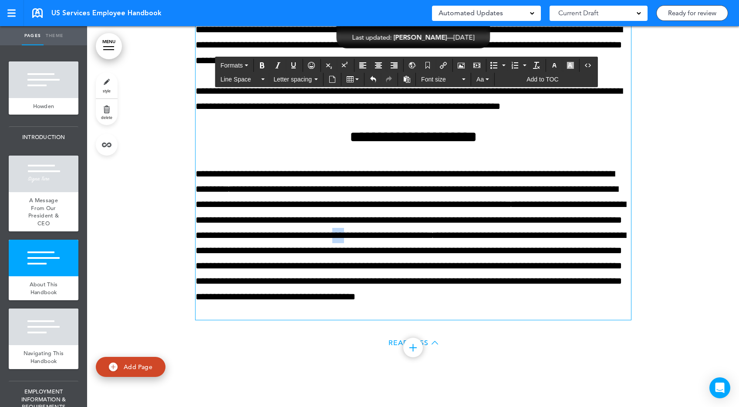
drag, startPoint x: 279, startPoint y: 252, endPoint x: 259, endPoint y: 253, distance: 20.9
click at [259, 253] on p "**********" at bounding box center [412, 242] width 435 height 153
click at [363, 220] on p "**********" at bounding box center [412, 242] width 435 height 153
click at [417, 191] on p "**********" at bounding box center [412, 242] width 435 height 153
click at [376, 266] on span "**********" at bounding box center [408, 265] width 426 height 71
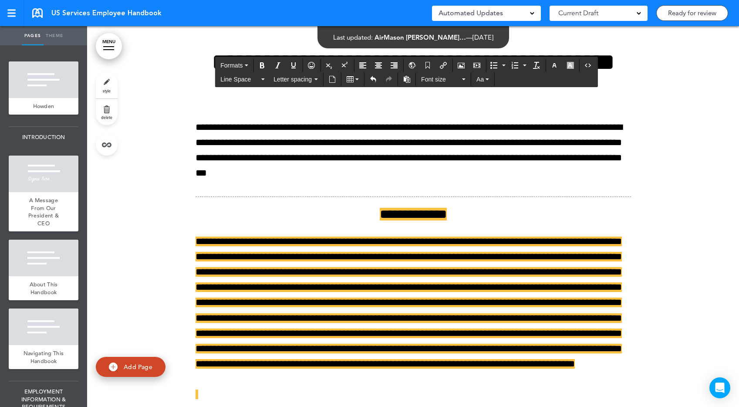
scroll to position [1966, 0]
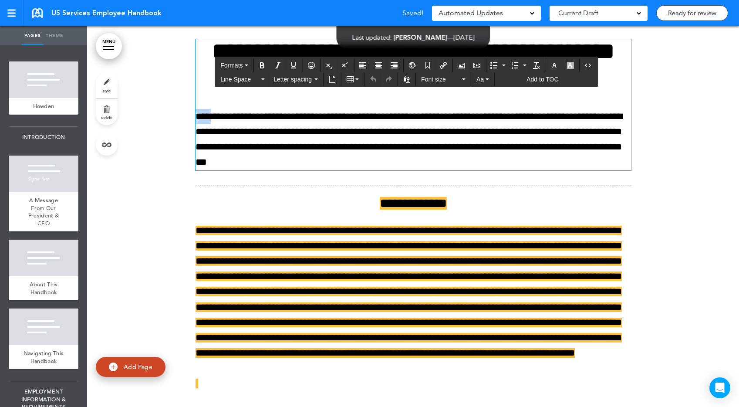
drag, startPoint x: 220, startPoint y: 119, endPoint x: 197, endPoint y: 119, distance: 23.1
click at [197, 119] on p "**********" at bounding box center [412, 139] width 435 height 61
paste div
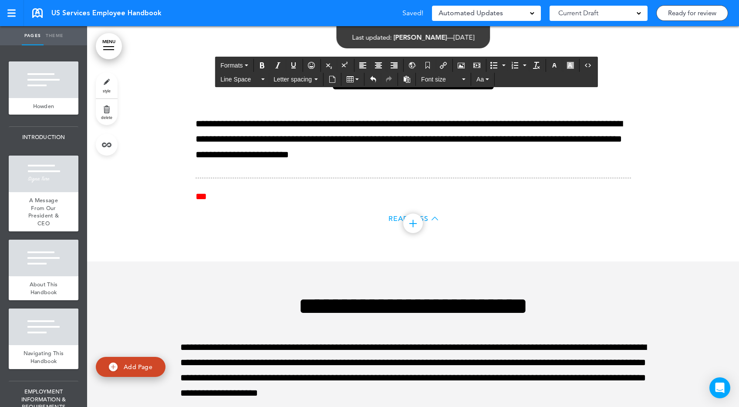
scroll to position [2782, 0]
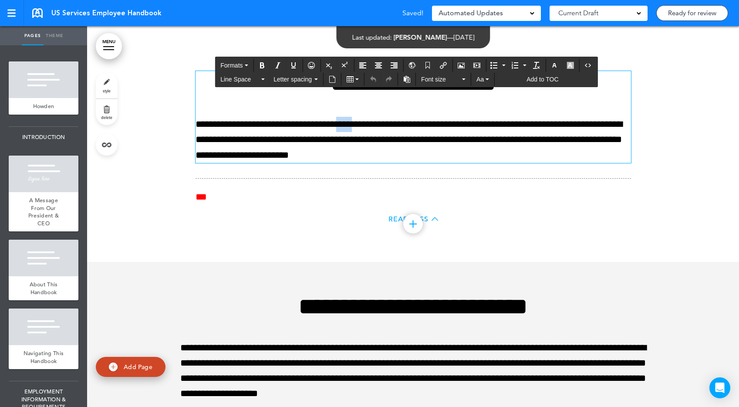
drag, startPoint x: 376, startPoint y: 188, endPoint x: 354, endPoint y: 188, distance: 22.2
click at [354, 163] on p "**********" at bounding box center [412, 140] width 435 height 46
paste div
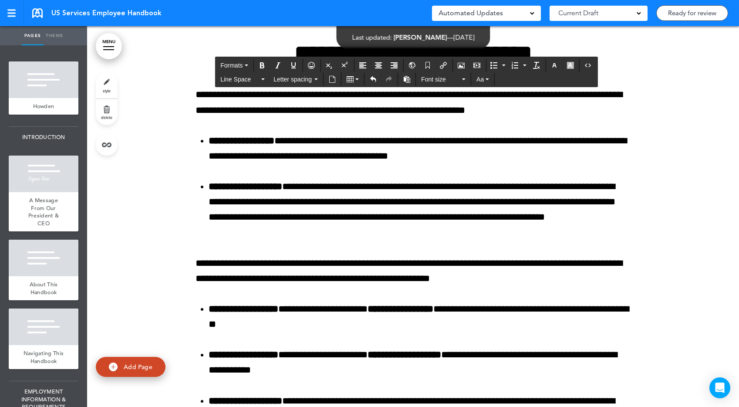
scroll to position [3502, 0]
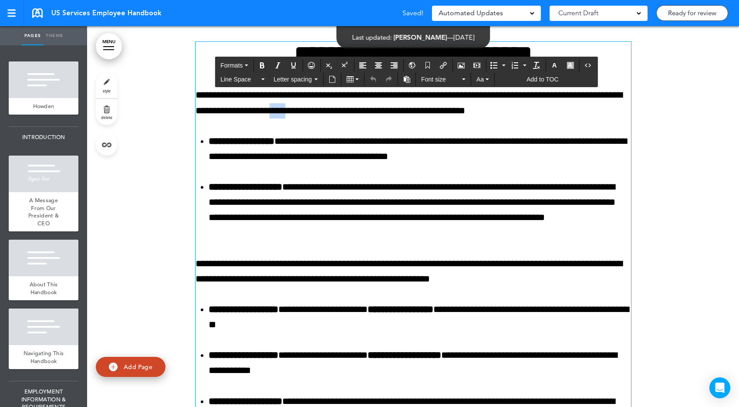
drag, startPoint x: 363, startPoint y: 187, endPoint x: 338, endPoint y: 187, distance: 24.8
click at [338, 118] on p "**********" at bounding box center [412, 102] width 435 height 30
paste div
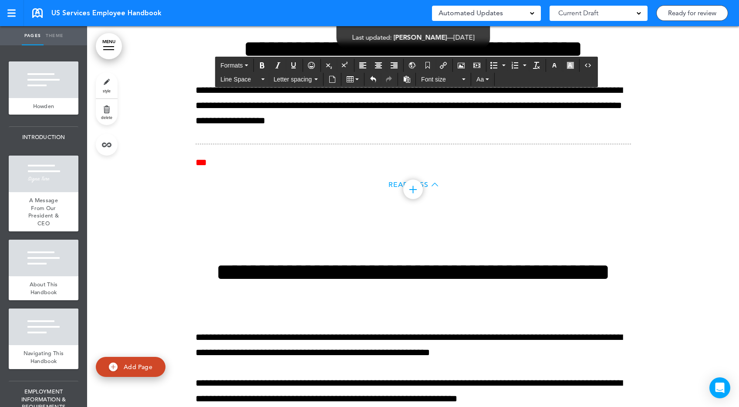
scroll to position [6105, 0]
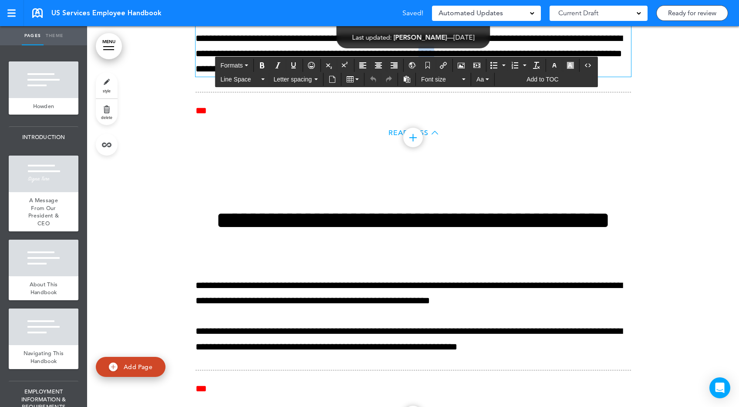
drag, startPoint x: 492, startPoint y: 249, endPoint x: 468, endPoint y: 249, distance: 23.9
click at [468, 77] on p "**********" at bounding box center [412, 54] width 435 height 46
paste div
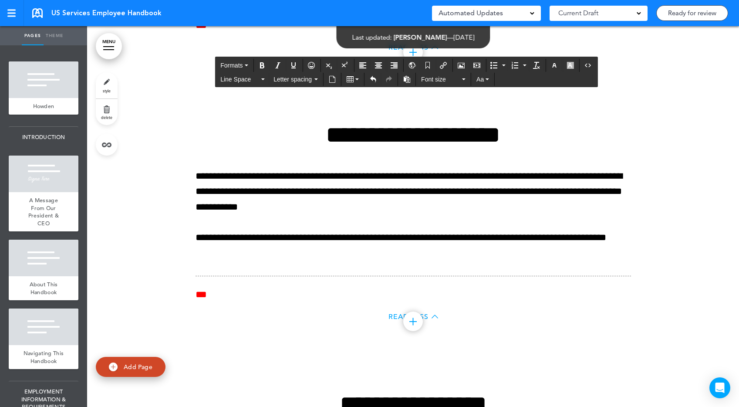
scroll to position [6691, 0]
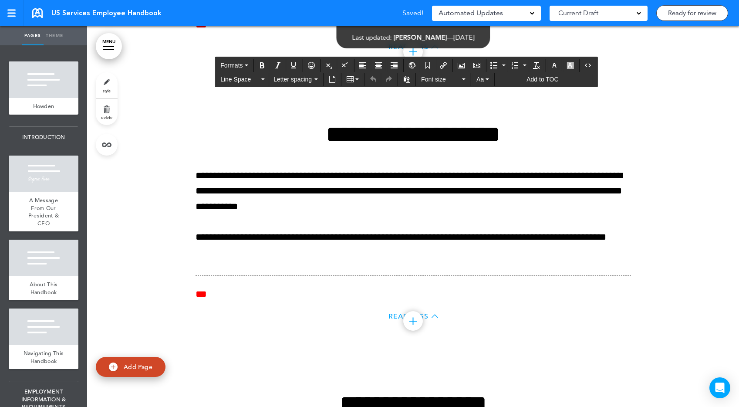
drag, startPoint x: 247, startPoint y: 152, endPoint x: 222, endPoint y: 152, distance: 24.4
paste div
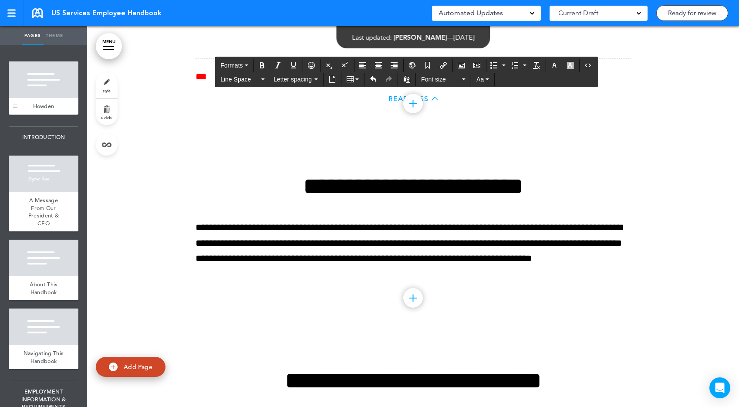
scroll to position [7207, 0]
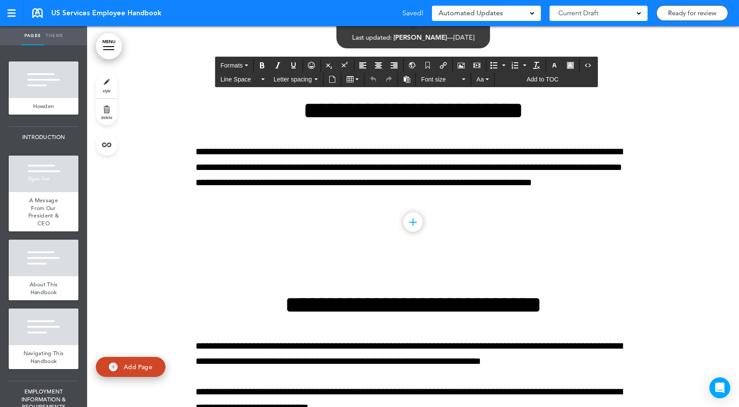
drag, startPoint x: 232, startPoint y: 125, endPoint x: 211, endPoint y: 125, distance: 21.3
paste div
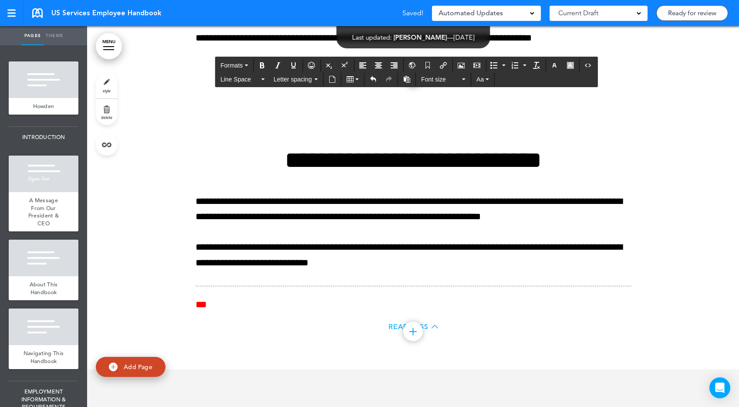
scroll to position [7393, 0]
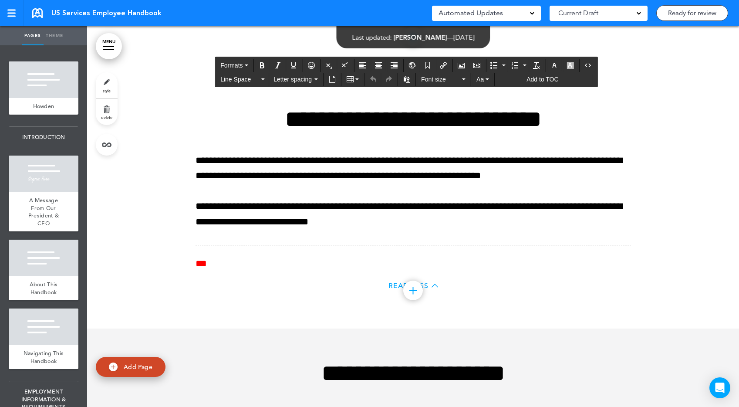
drag, startPoint x: 451, startPoint y: 195, endPoint x: 425, endPoint y: 196, distance: 26.1
paste div
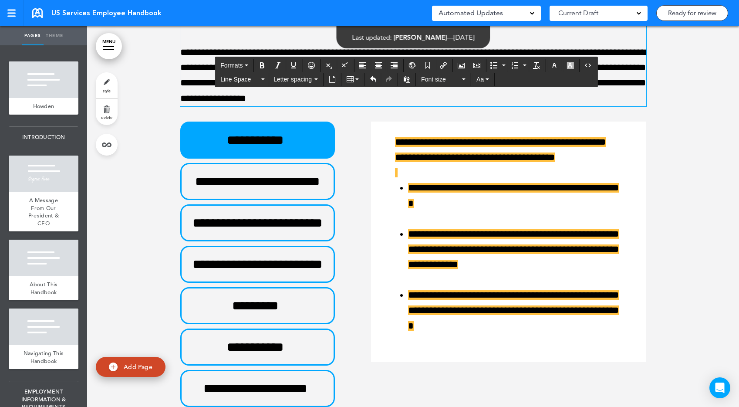
scroll to position [7823, 0]
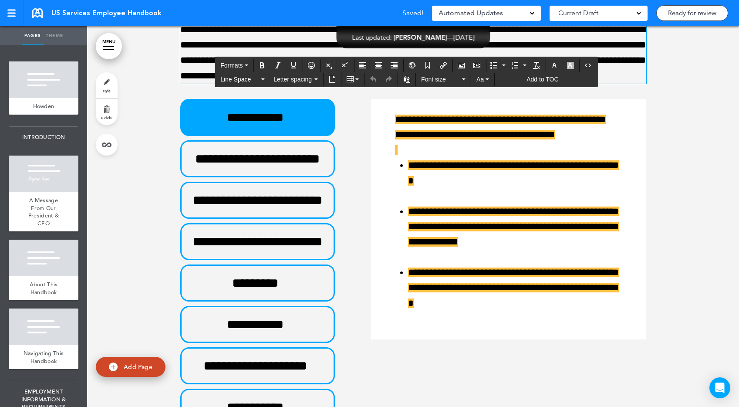
drag, startPoint x: 268, startPoint y: 182, endPoint x: 242, endPoint y: 182, distance: 26.1
paste div
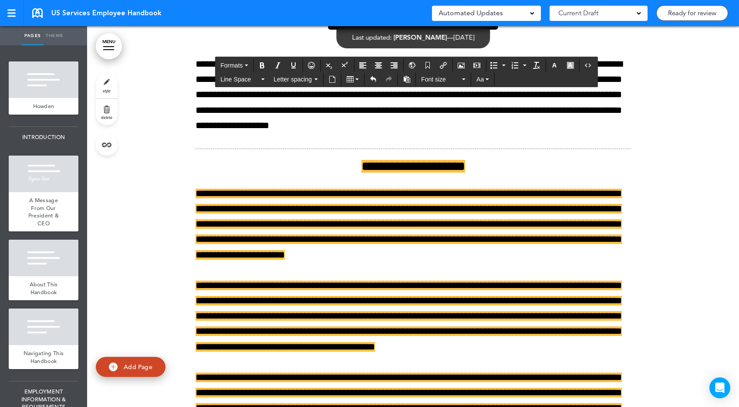
scroll to position [8427, 0]
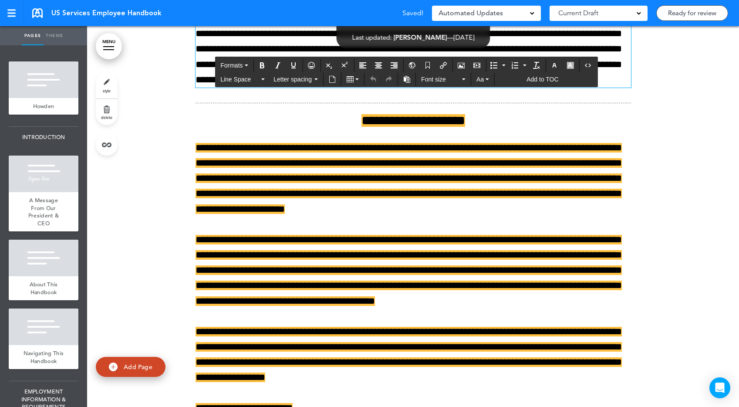
drag, startPoint x: 622, startPoint y: 218, endPoint x: 597, endPoint y: 218, distance: 25.2
click at [597, 87] on p "**********" at bounding box center [412, 49] width 435 height 77
paste div
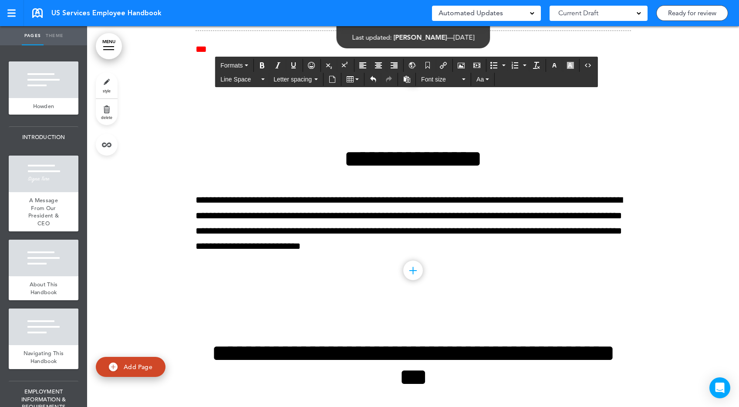
scroll to position [9488, 0]
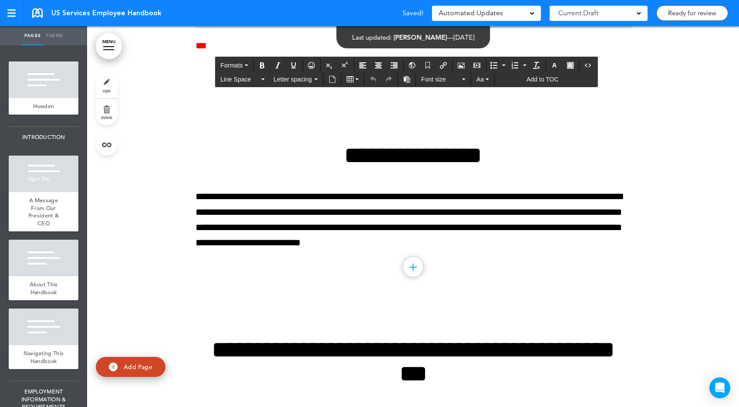
drag, startPoint x: 267, startPoint y: 216, endPoint x: 244, endPoint y: 216, distance: 23.1
paste div
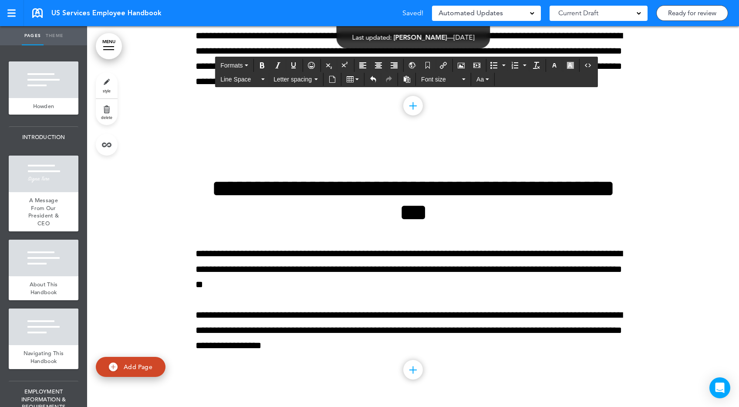
scroll to position [9746, 0]
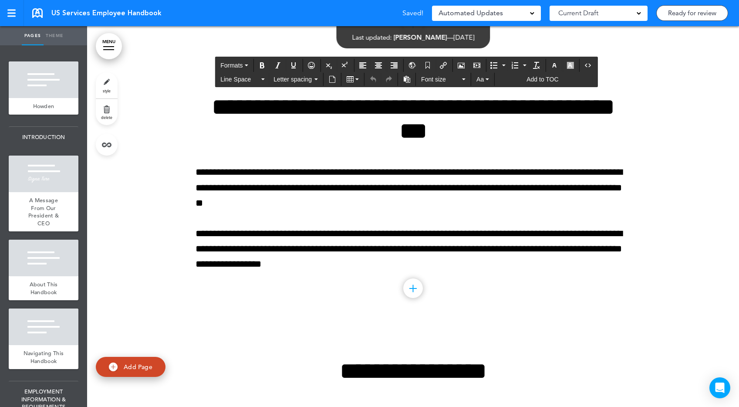
drag, startPoint x: 476, startPoint y: 217, endPoint x: 452, endPoint y: 215, distance: 24.0
paste div
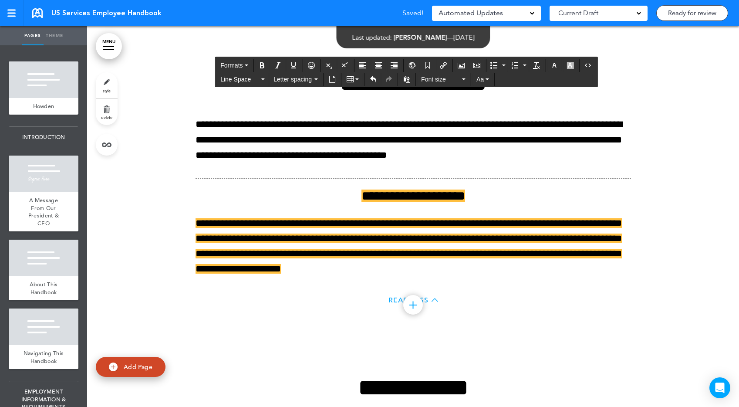
scroll to position [10034, 0]
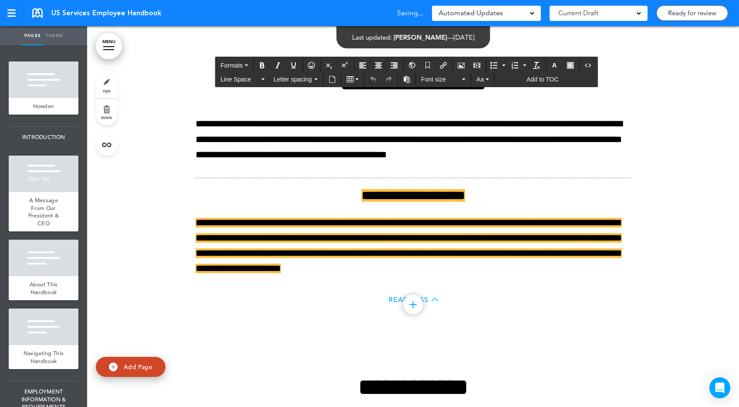
drag, startPoint x: 219, startPoint y: 163, endPoint x: 179, endPoint y: 162, distance: 40.5
paste div
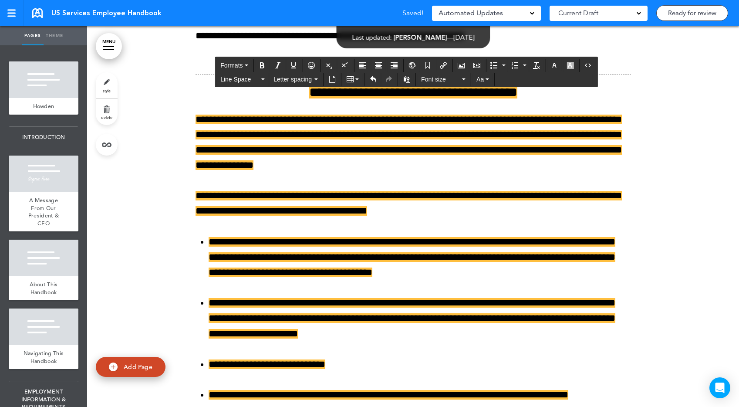
scroll to position [10503, 0]
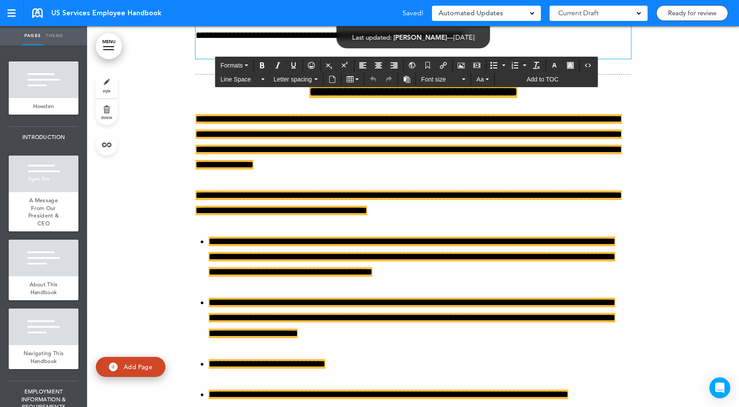
drag, startPoint x: 486, startPoint y: 205, endPoint x: 463, endPoint y: 204, distance: 23.5
click at [463, 59] on p "**********" at bounding box center [412, 20] width 435 height 77
paste div
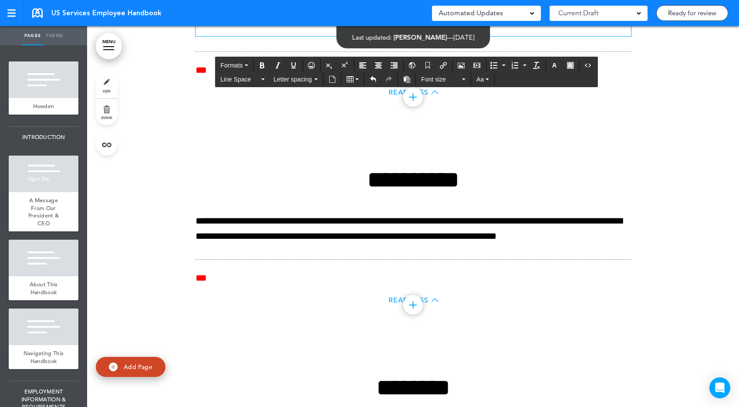
scroll to position [11542, 0]
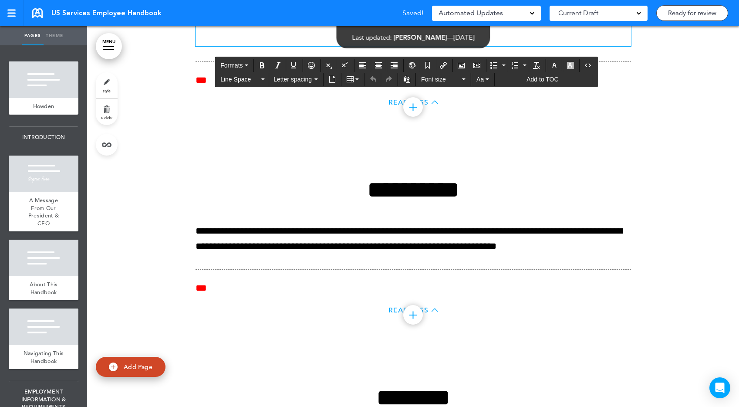
drag, startPoint x: 319, startPoint y: 194, endPoint x: 291, endPoint y: 193, distance: 28.3
paste div
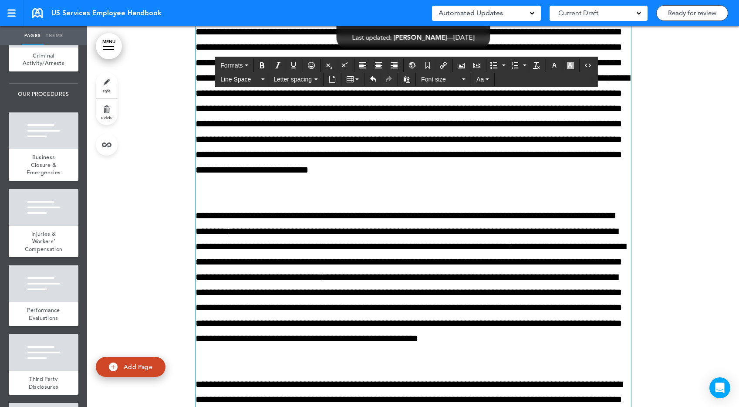
scroll to position [992, 0]
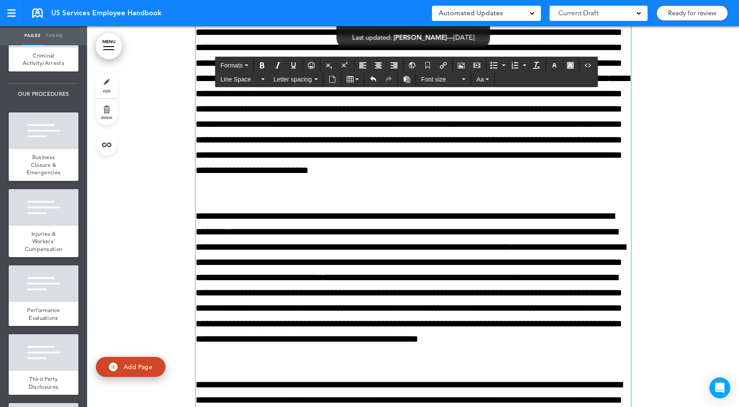
click at [525, 219] on p "**********" at bounding box center [412, 284] width 435 height 153
click at [419, 233] on p "**********" at bounding box center [412, 284] width 435 height 153
click at [362, 265] on p "**********" at bounding box center [412, 284] width 435 height 153
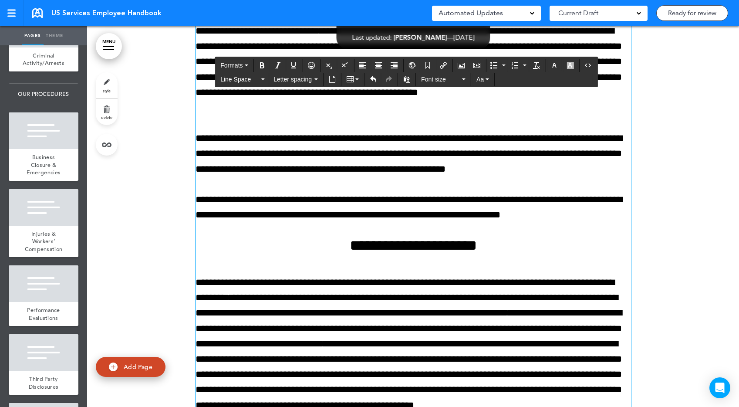
scroll to position [1247, 0]
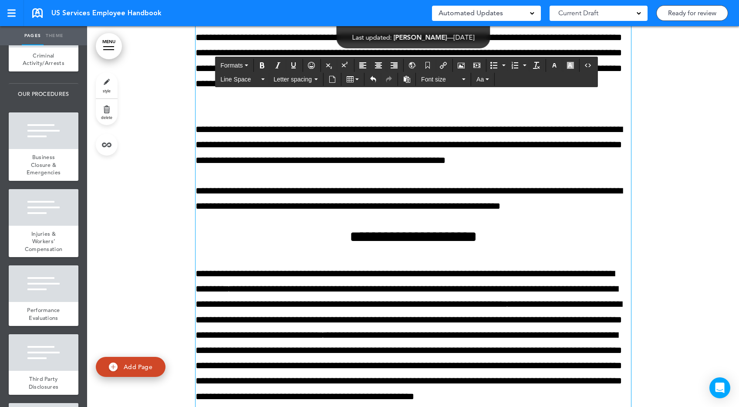
click at [525, 275] on p "**********" at bounding box center [412, 342] width 435 height 153
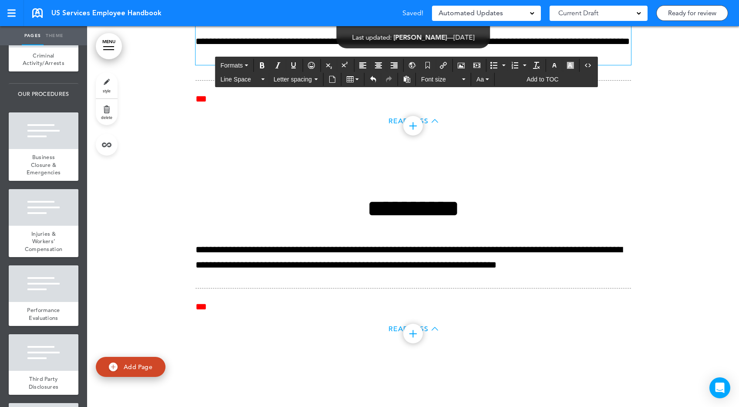
scroll to position [11523, 0]
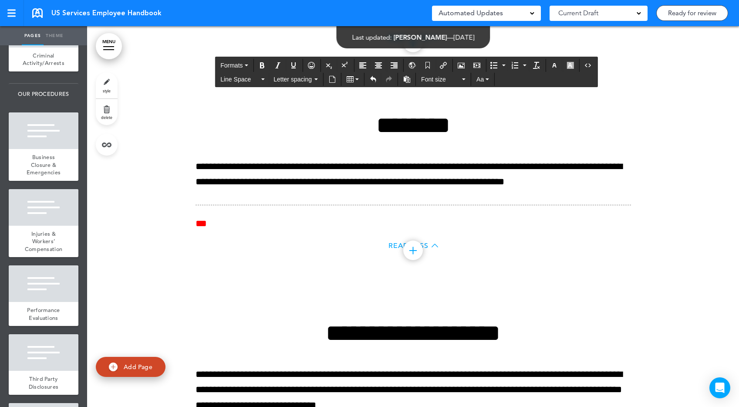
scroll to position [11815, 0]
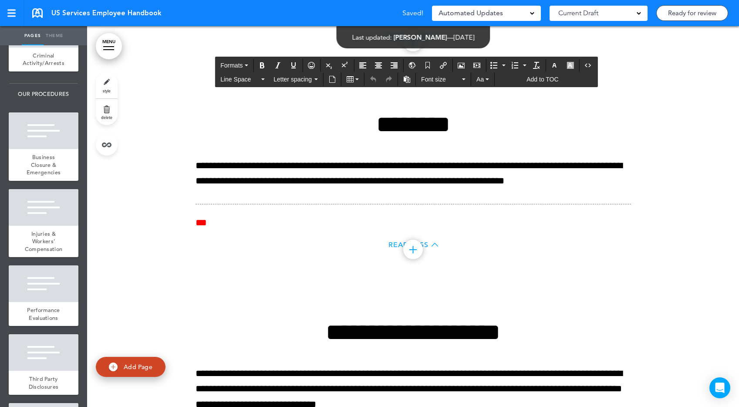
drag, startPoint x: 481, startPoint y: 202, endPoint x: 452, endPoint y: 202, distance: 29.2
paste div
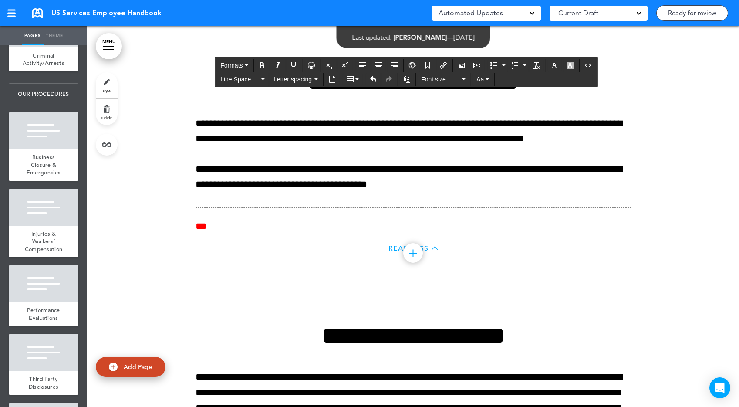
scroll to position [12411, 0]
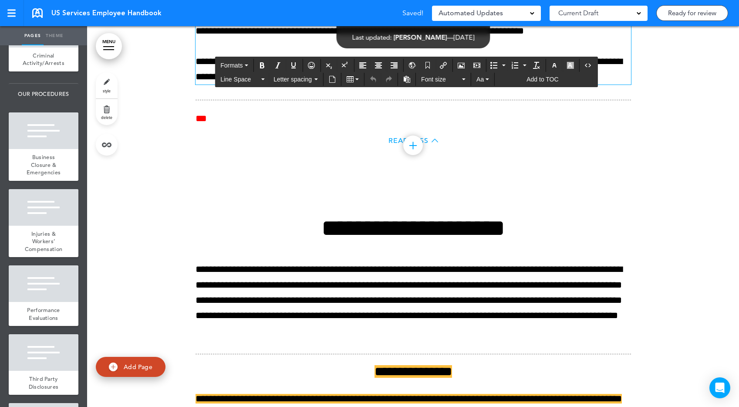
drag, startPoint x: 449, startPoint y: 244, endPoint x: 436, endPoint y: 244, distance: 13.1
click at [436, 39] on p "**********" at bounding box center [412, 23] width 435 height 30
paste div
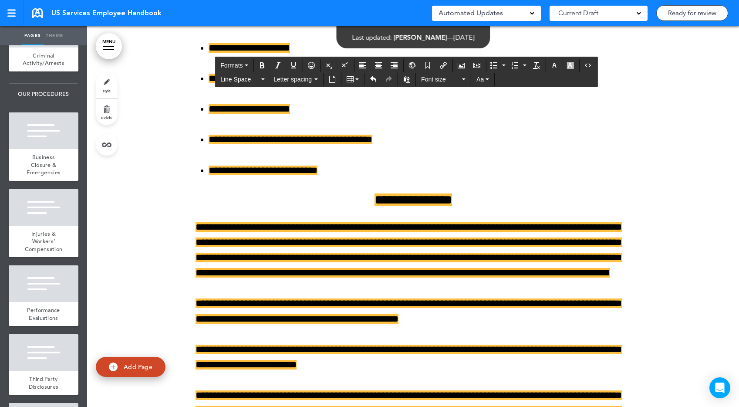
scroll to position [14573, 0]
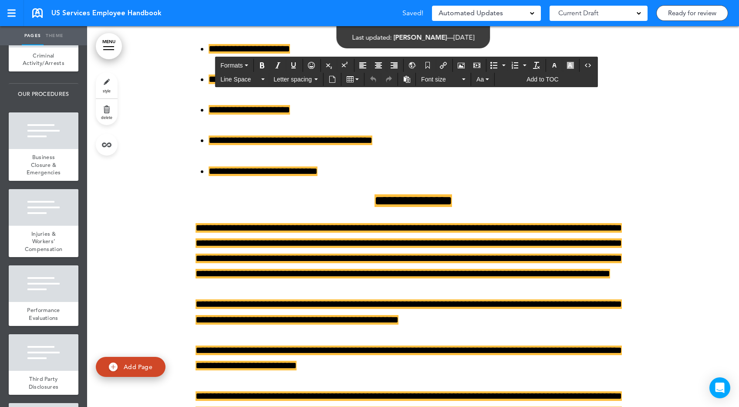
drag, startPoint x: 297, startPoint y: 242, endPoint x: 273, endPoint y: 242, distance: 23.9
paste div
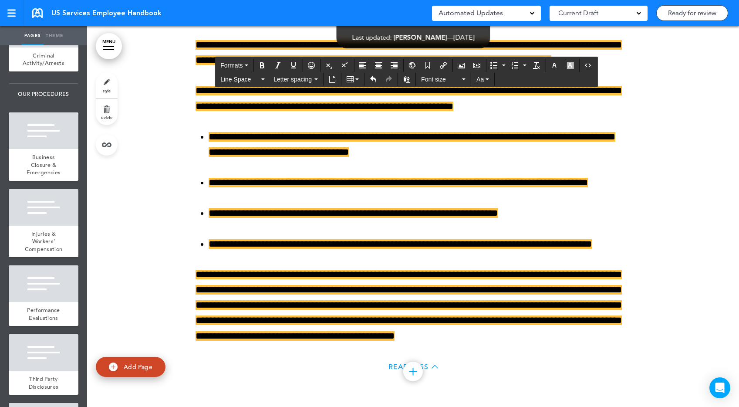
scroll to position [15846, 0]
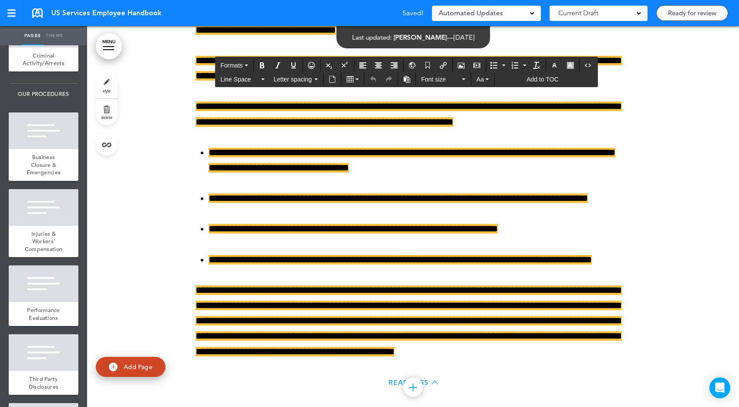
drag, startPoint x: 233, startPoint y: 169, endPoint x: 208, endPoint y: 167, distance: 25.3
paste div
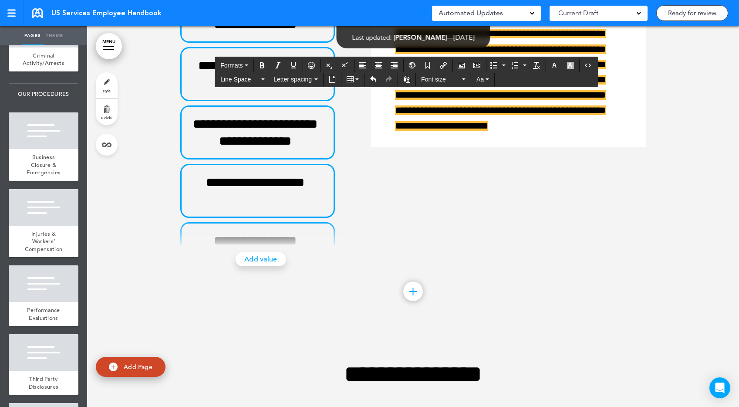
scroll to position [17514, 0]
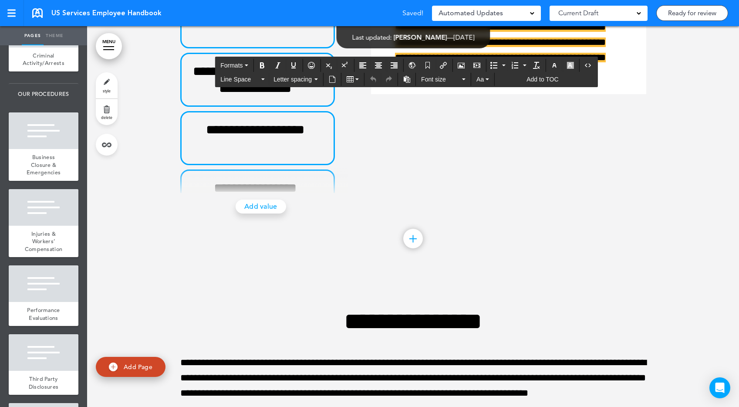
drag, startPoint x: 307, startPoint y: 171, endPoint x: 293, endPoint y: 171, distance: 14.0
paste div
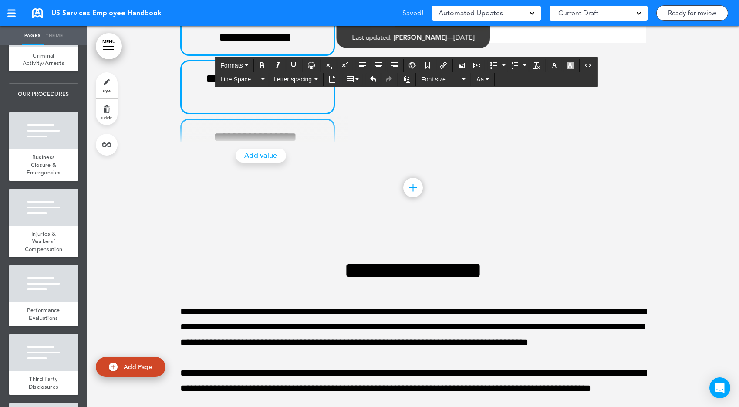
scroll to position [17608, 0]
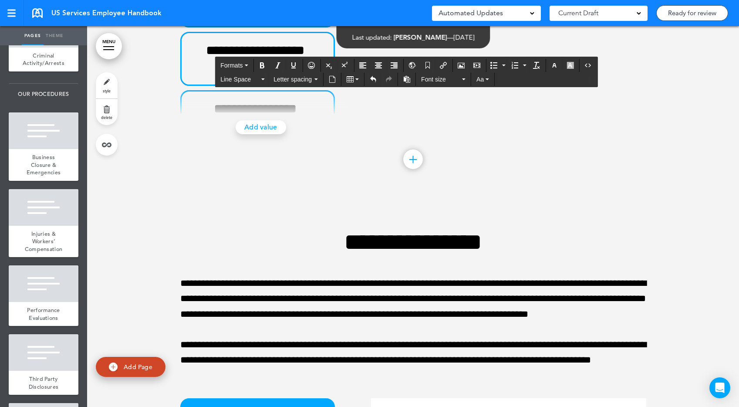
drag, startPoint x: 206, startPoint y: 197, endPoint x: 158, endPoint y: 197, distance: 48.3
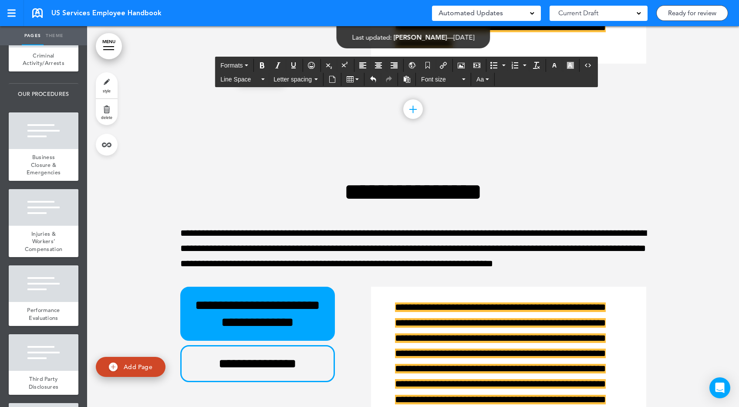
scroll to position [18144, 0]
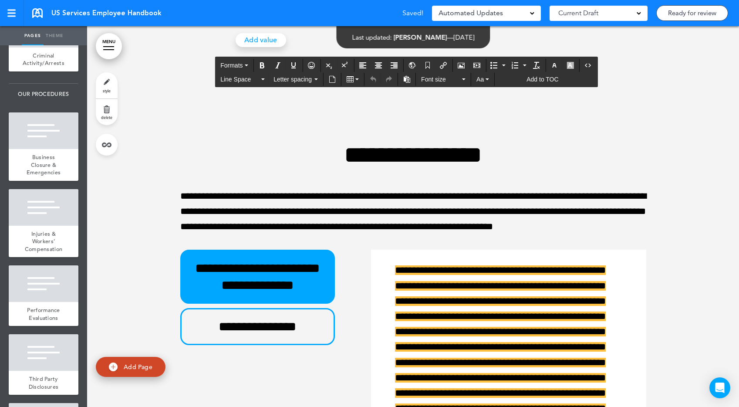
drag, startPoint x: 475, startPoint y: 269, endPoint x: 499, endPoint y: 268, distance: 24.0
paste div
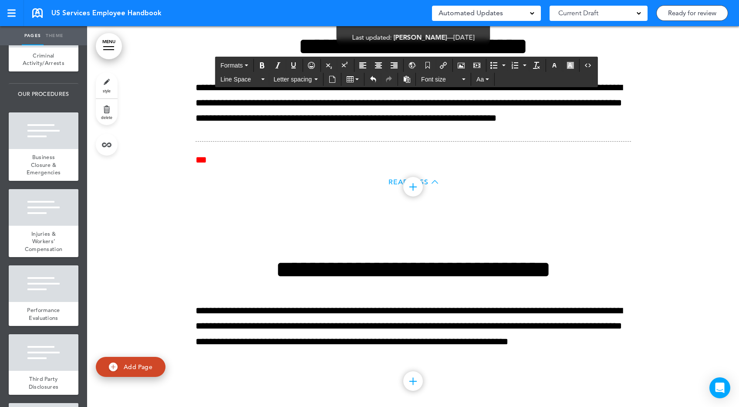
scroll to position [18684, 0]
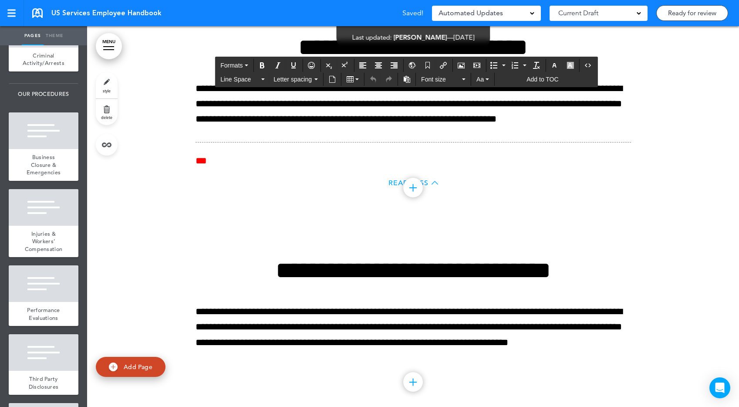
drag, startPoint x: 632, startPoint y: 148, endPoint x: 610, endPoint y: 148, distance: 21.8
paste div
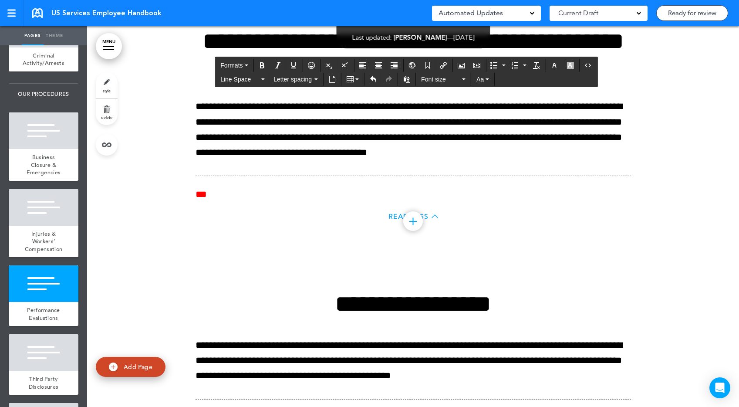
scroll to position [19979, 0]
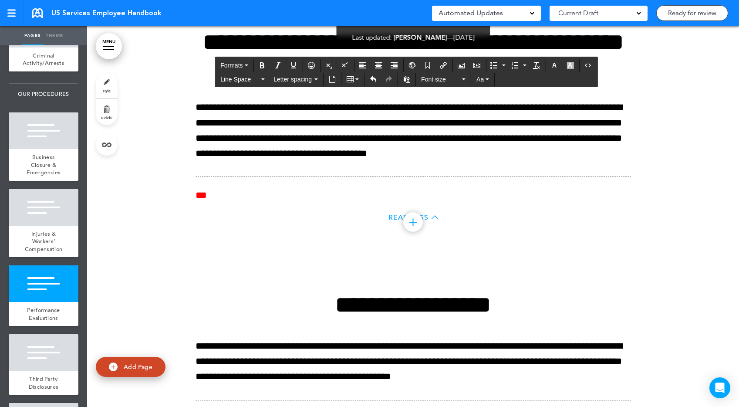
drag, startPoint x: 220, startPoint y: 128, endPoint x: 167, endPoint y: 128, distance: 53.5
paste div
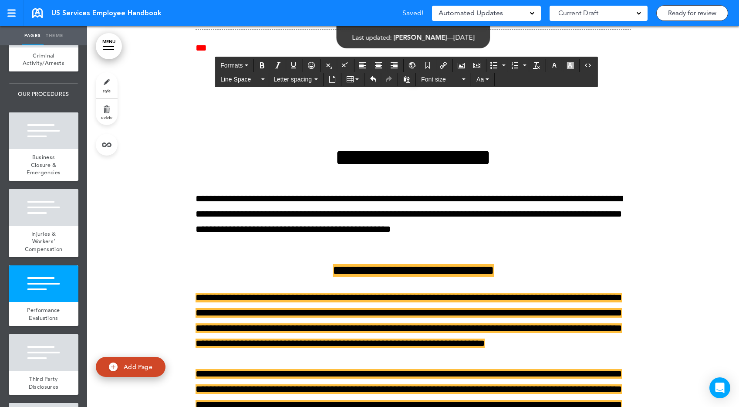
scroll to position [20132, 0]
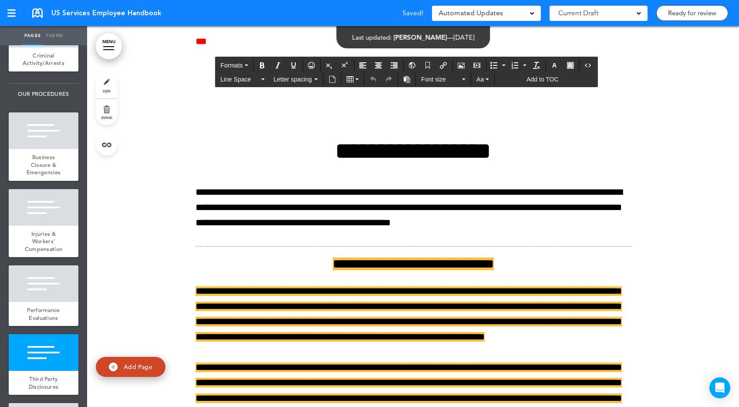
drag, startPoint x: 364, startPoint y: 230, endPoint x: 343, endPoint y: 230, distance: 21.3
paste div
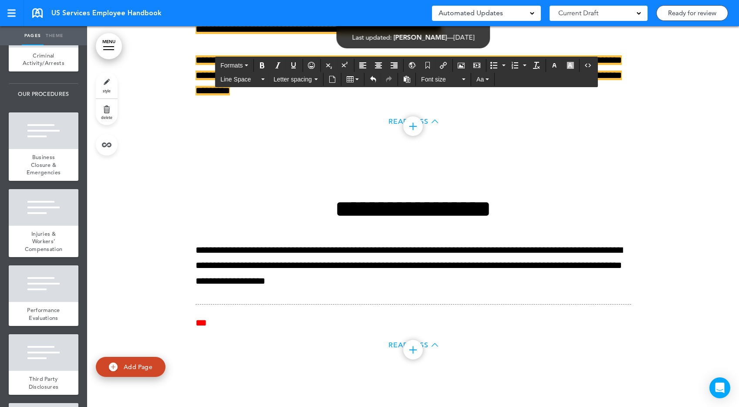
scroll to position [20446, 0]
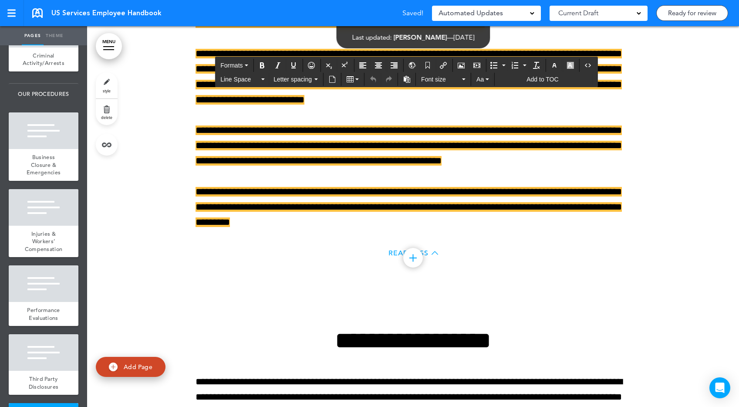
drag, startPoint x: 357, startPoint y: 148, endPoint x: 333, endPoint y: 148, distance: 23.9
paste div
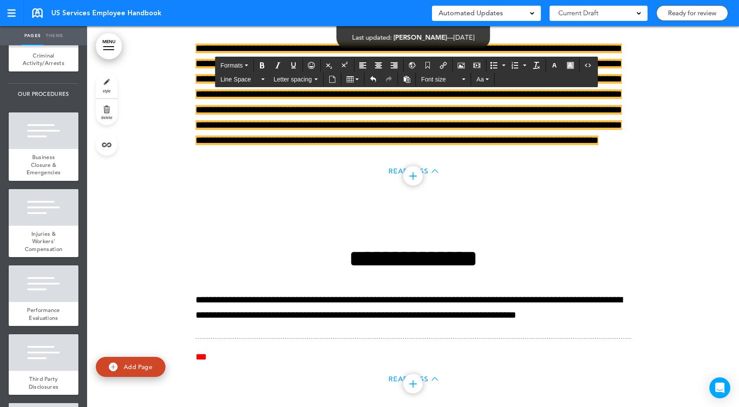
scroll to position [21371, 0]
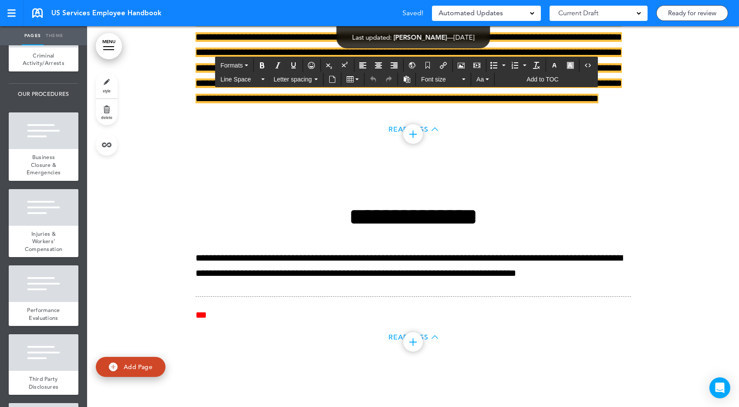
drag, startPoint x: 253, startPoint y: 232, endPoint x: 229, endPoint y: 232, distance: 23.5
paste div
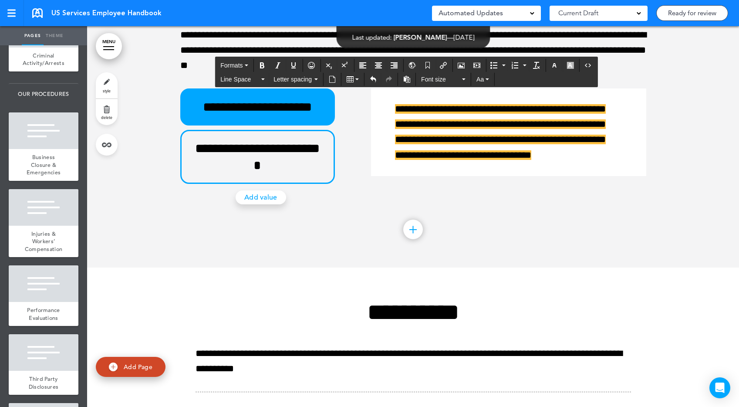
scroll to position [24257, 0]
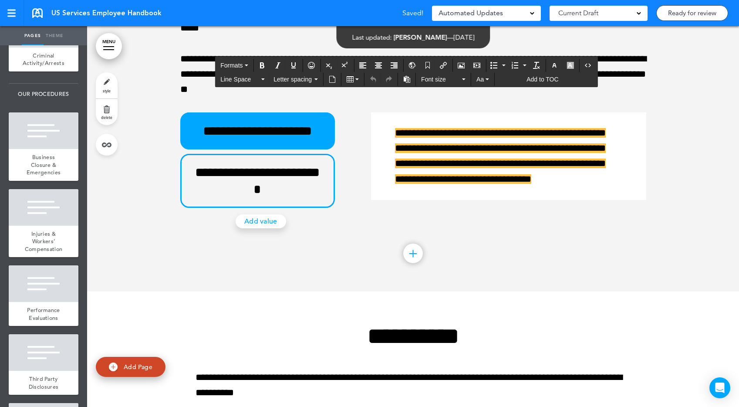
drag, startPoint x: 474, startPoint y: 127, endPoint x: 454, endPoint y: 127, distance: 19.6
paste div
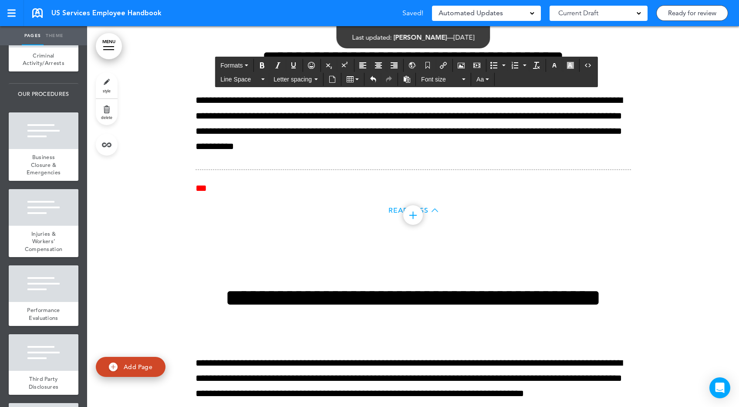
scroll to position [24742, 0]
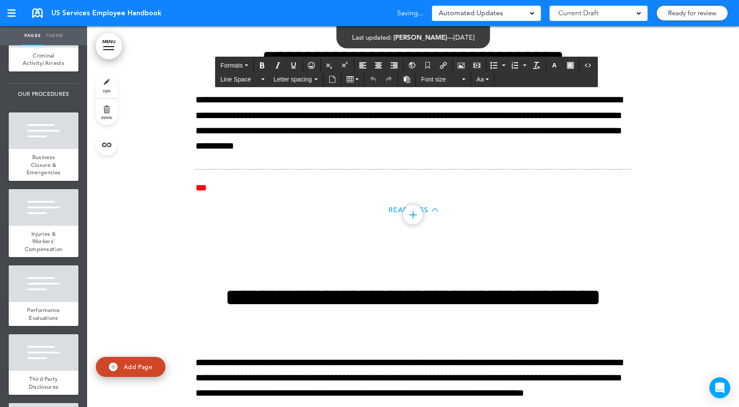
drag, startPoint x: 204, startPoint y: 174, endPoint x: 147, endPoint y: 174, distance: 57.0
paste div
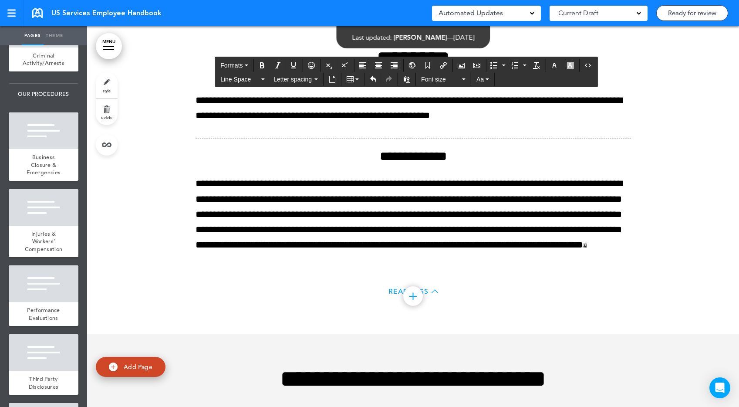
scroll to position [25660, 0]
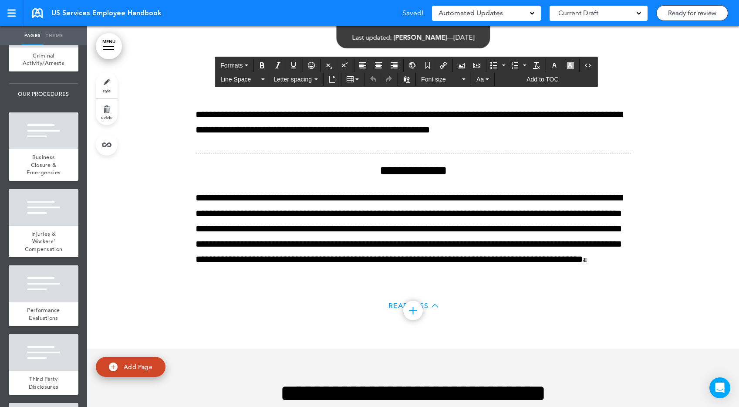
drag, startPoint x: 525, startPoint y: 122, endPoint x: 505, endPoint y: 121, distance: 20.5
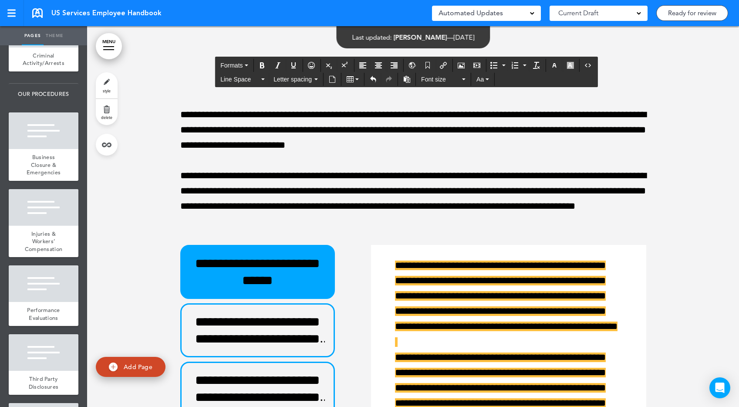
scroll to position [26114, 0]
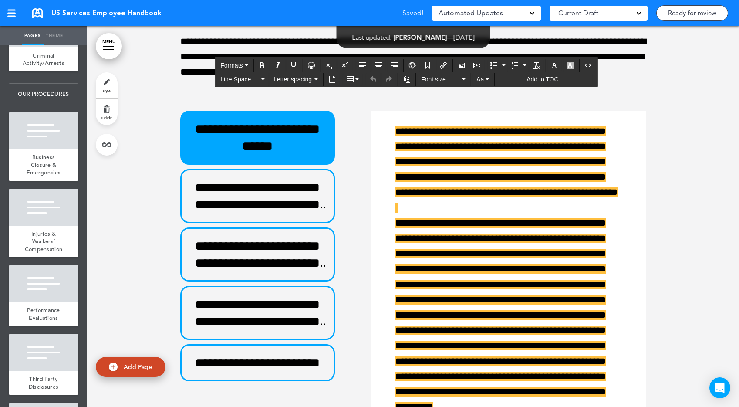
drag, startPoint x: 453, startPoint y: 147, endPoint x: 430, endPoint y: 147, distance: 22.2
paste div
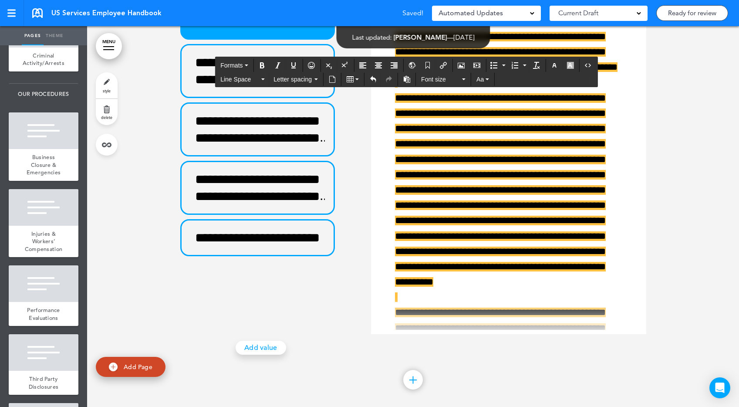
scroll to position [26247, 0]
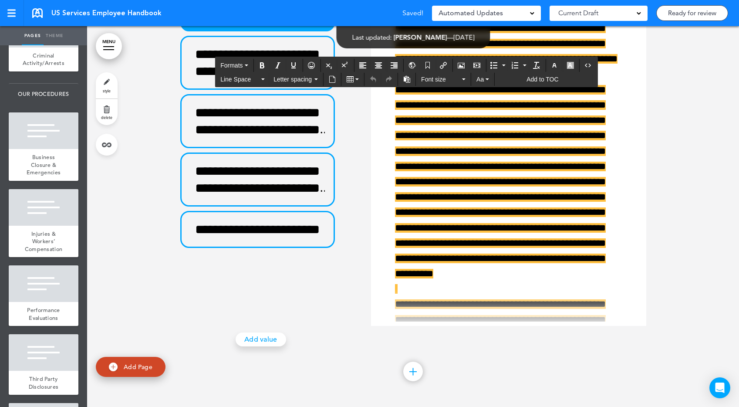
drag, startPoint x: 218, startPoint y: 207, endPoint x: 195, endPoint y: 204, distance: 23.2
paste div
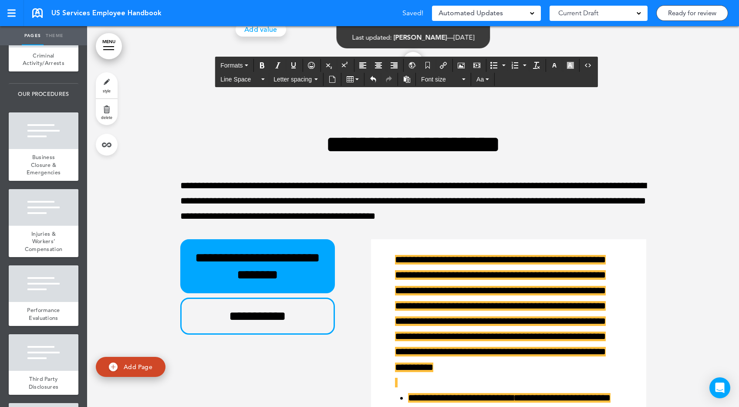
scroll to position [26557, 0]
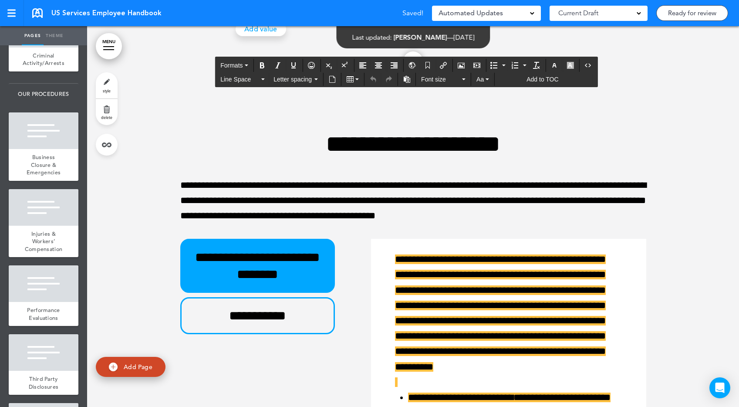
drag, startPoint x: 207, startPoint y: 276, endPoint x: 169, endPoint y: 276, distance: 37.9
paste div
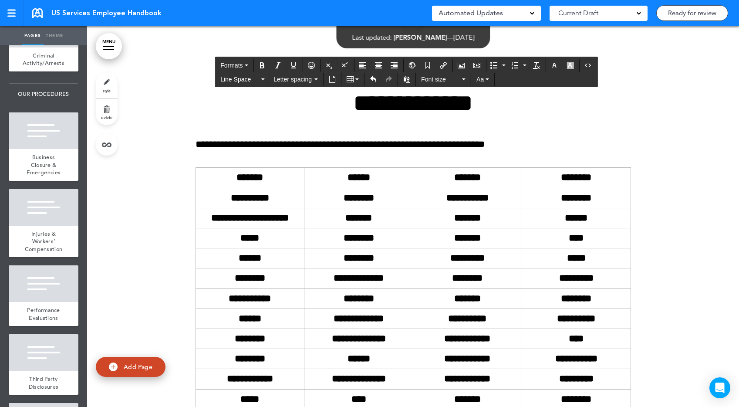
scroll to position [30341, 0]
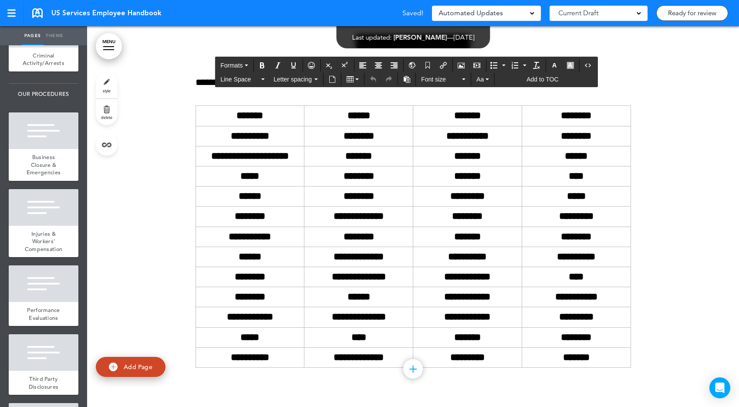
drag, startPoint x: 569, startPoint y: 148, endPoint x: 544, endPoint y: 148, distance: 24.8
paste div
drag, startPoint x: 588, startPoint y: 201, endPoint x: 566, endPoint y: 201, distance: 22.6
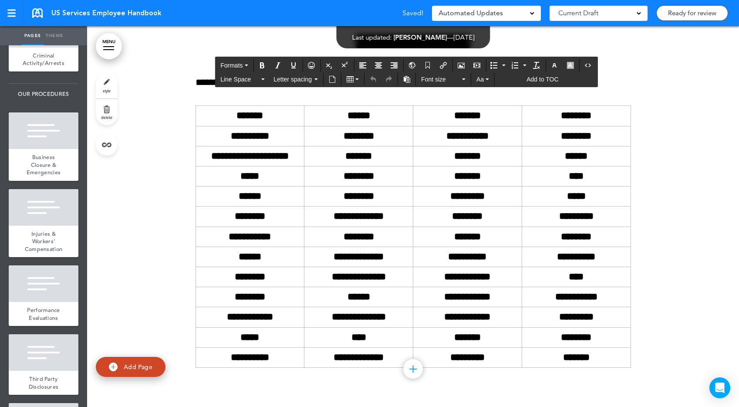
paste div
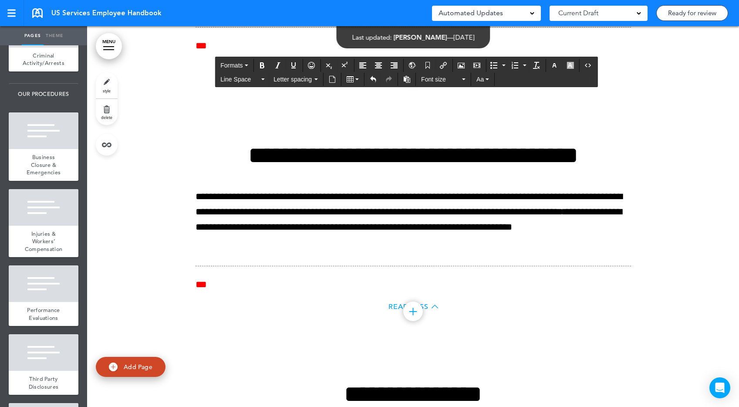
scroll to position [12023, 0]
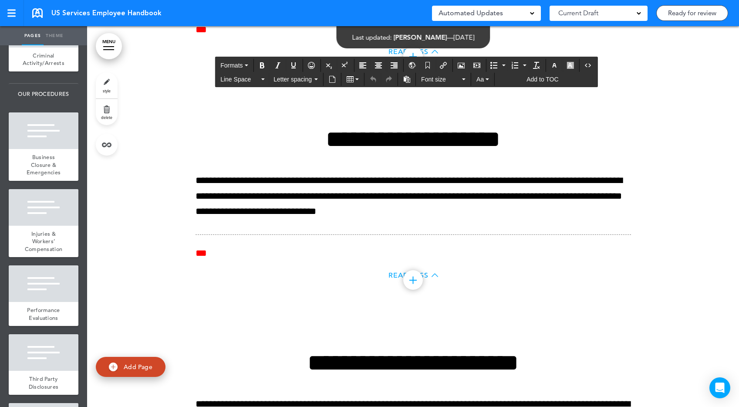
drag, startPoint x: 349, startPoint y: 216, endPoint x: 327, endPoint y: 217, distance: 22.2
paste div
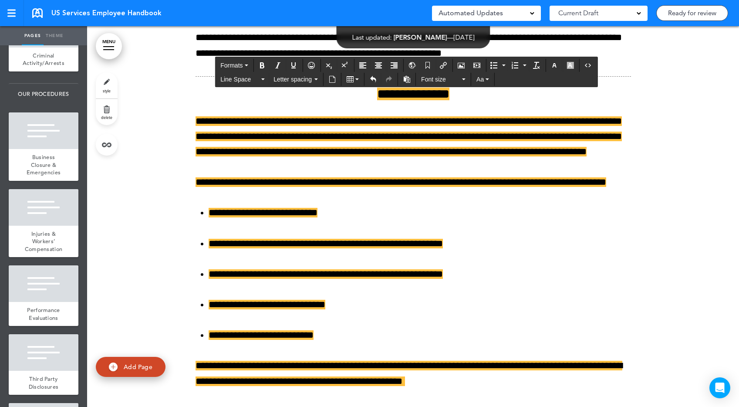
scroll to position [24790, 0]
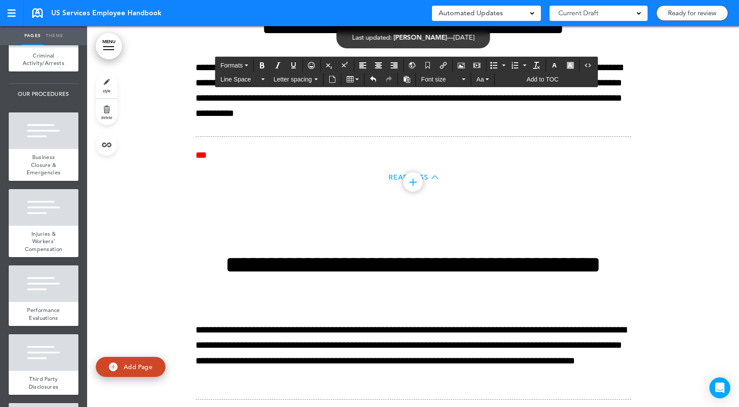
drag, startPoint x: 600, startPoint y: 218, endPoint x: 575, endPoint y: 218, distance: 24.8
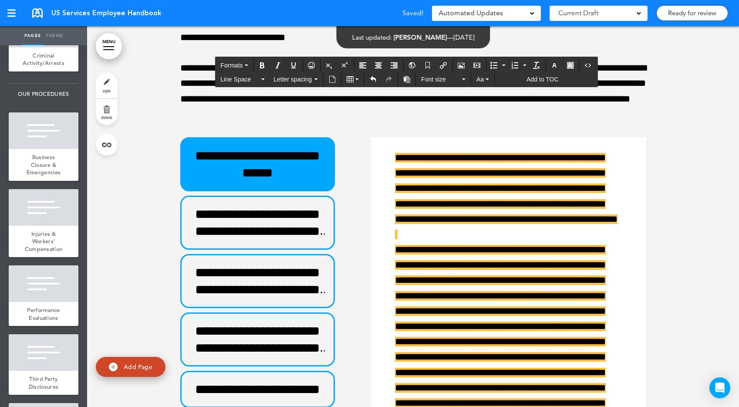
drag, startPoint x: 220, startPoint y: 215, endPoint x: 193, endPoint y: 215, distance: 27.0
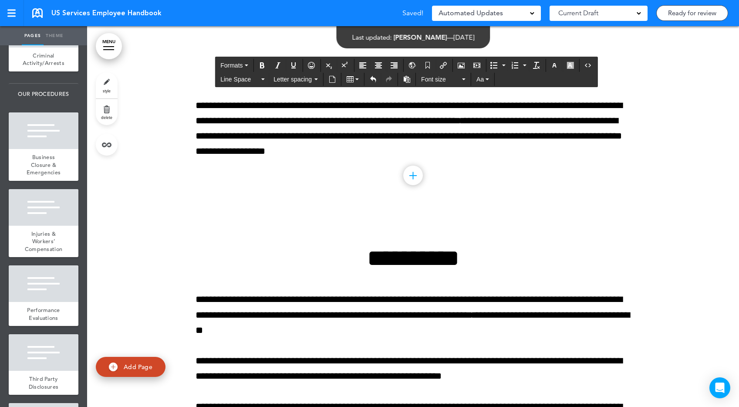
scroll to position [29643, 0]
drag, startPoint x: 510, startPoint y: 217, endPoint x: 486, endPoint y: 217, distance: 23.9
paste div
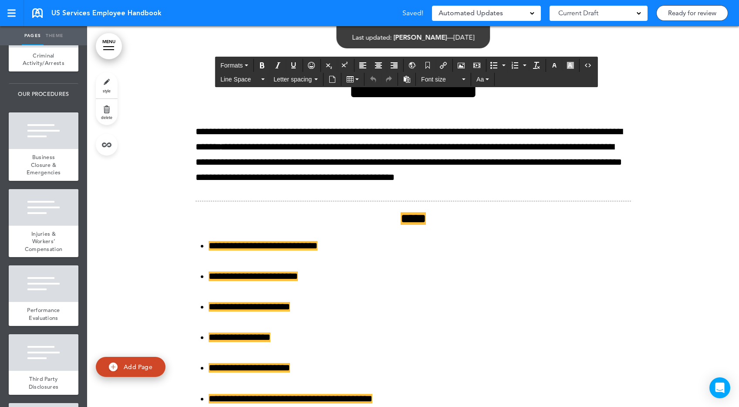
scroll to position [14331, 0]
